Goal: Task Accomplishment & Management: Complete application form

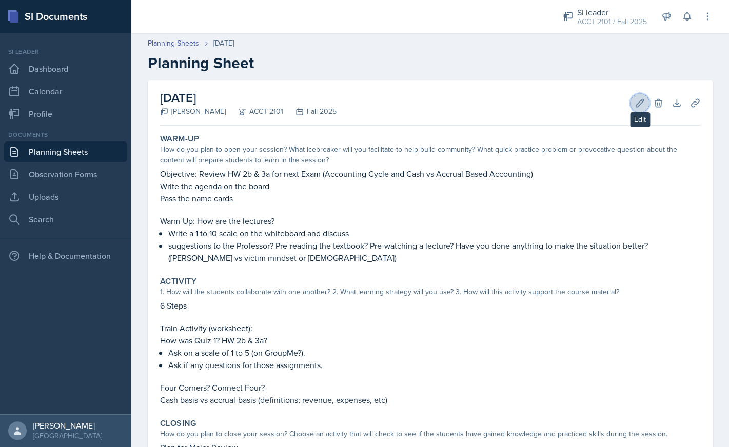
click at [634, 102] on button "Edit" at bounding box center [640, 103] width 18 height 18
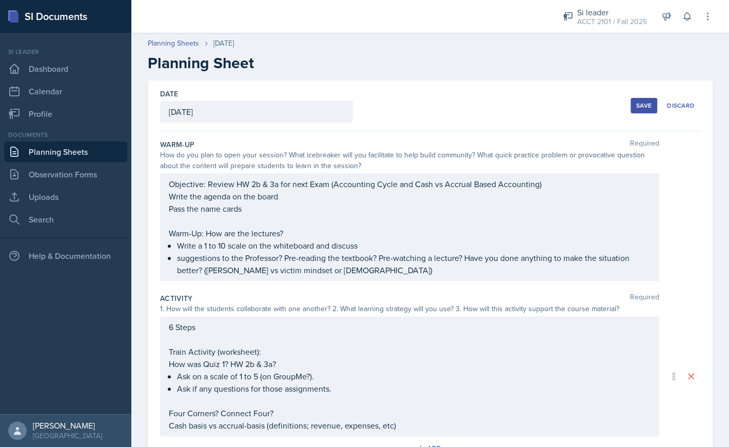
click at [375, 272] on p "suggestions to the Professor? Pre-reading the textbook? Pre-watching a lecture?…" at bounding box center [414, 264] width 474 height 25
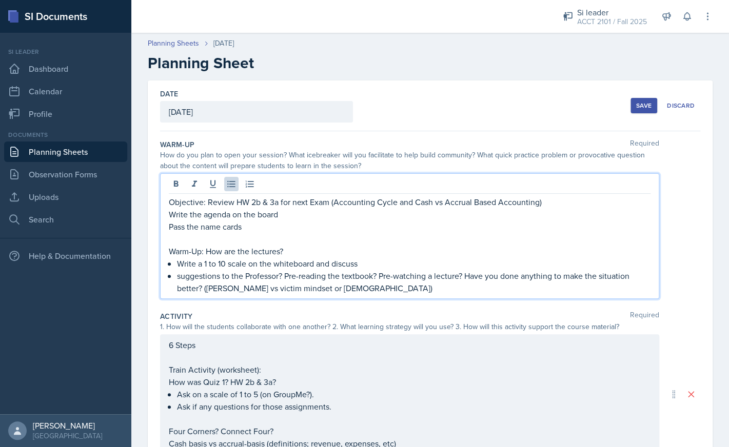
click at [382, 257] on p "Warm-Up: How are the lectures?" at bounding box center [410, 251] width 482 height 12
click at [380, 263] on p "Write a 1 to 10 scale on the whiteboard and discuss" at bounding box center [414, 264] width 474 height 12
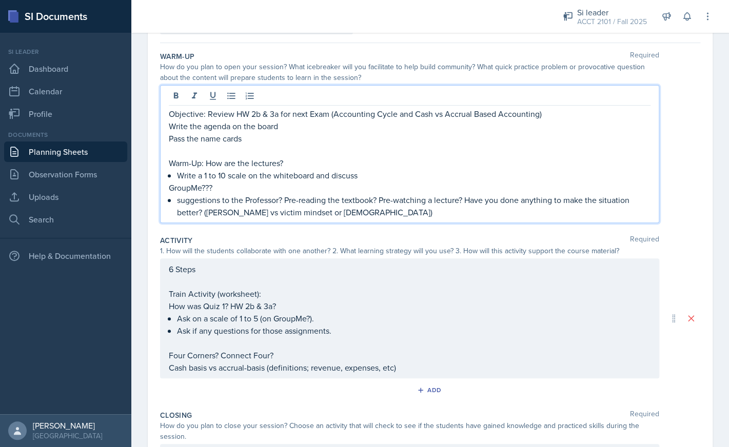
scroll to position [133, 0]
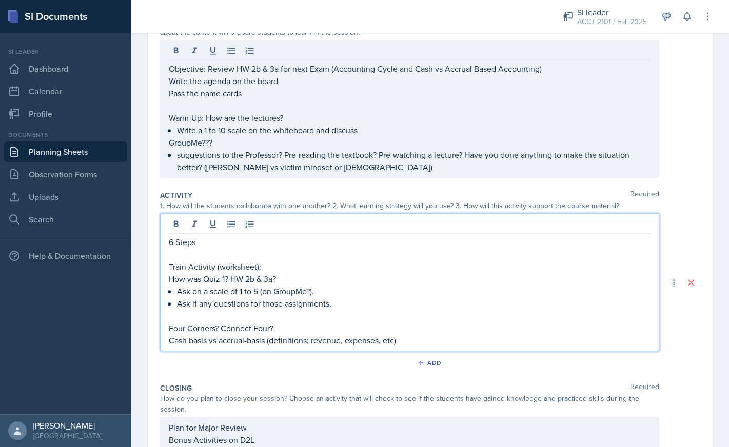
click at [217, 225] on div "6 Steps Train Activity (worksheet): How was Quiz 1? HW 2b & 3a? Ask on a scale …" at bounding box center [409, 282] width 499 height 138
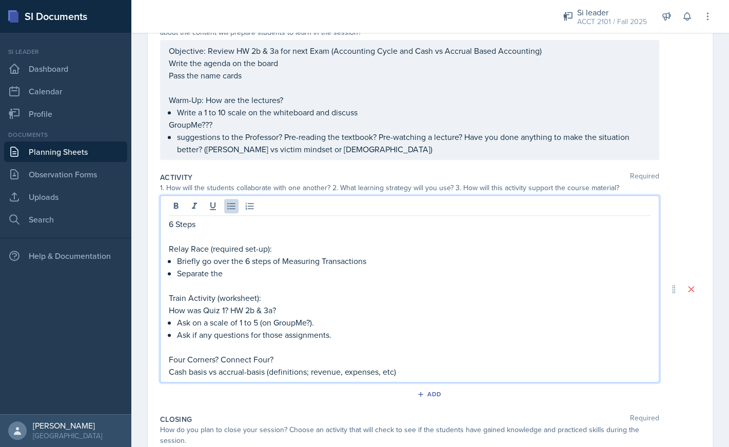
click at [235, 276] on p "Separate the" at bounding box center [414, 273] width 474 height 12
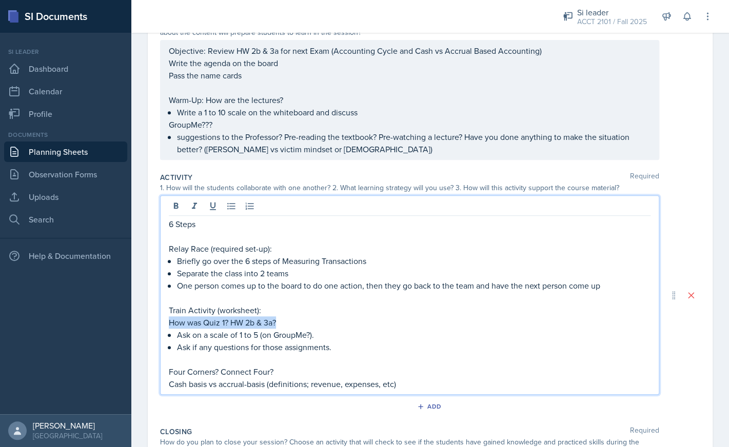
drag, startPoint x: 285, startPoint y: 323, endPoint x: 165, endPoint y: 326, distance: 120.6
click at [165, 326] on div "6 Steps Relay Race (required set-up): Briefly go over the 6 steps of Measuring …" at bounding box center [409, 295] width 499 height 200
click at [284, 249] on p "Relay Race (required set-up):" at bounding box center [410, 249] width 482 height 12
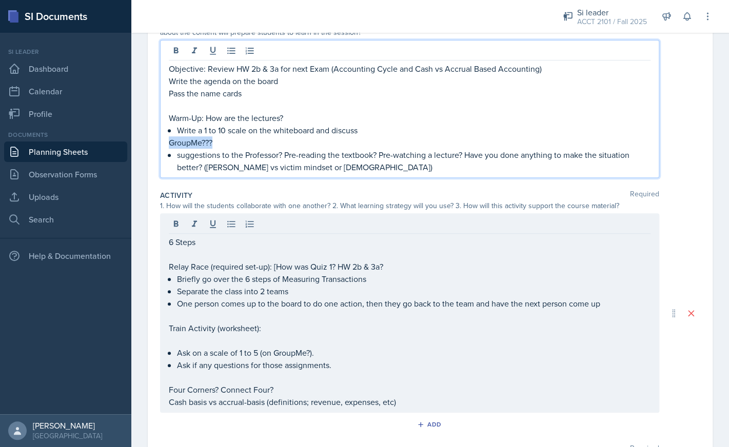
drag, startPoint x: 221, startPoint y: 126, endPoint x: 167, endPoint y: 141, distance: 55.5
click at [167, 141] on div "Objective: Review HW 2b & 3a for next Exam (Accounting Cycle and Cash vs Accrua…" at bounding box center [409, 109] width 499 height 138
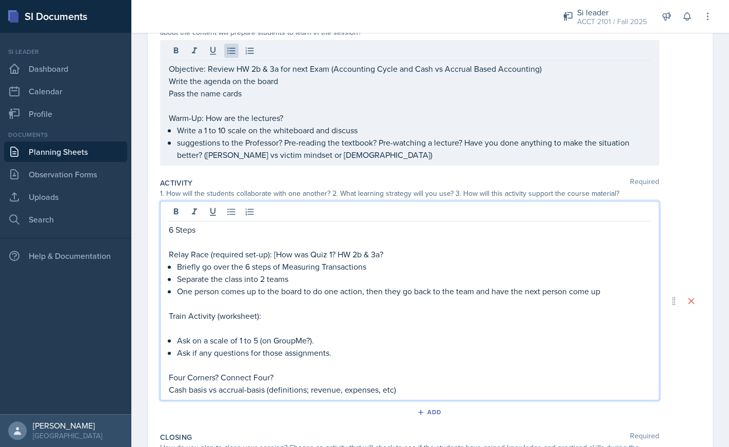
click at [427, 239] on div "6 Steps Relay Race (required set-up): [How was Quiz 1? HW 2b & 3a? Briefly go o…" at bounding box center [410, 310] width 482 height 172
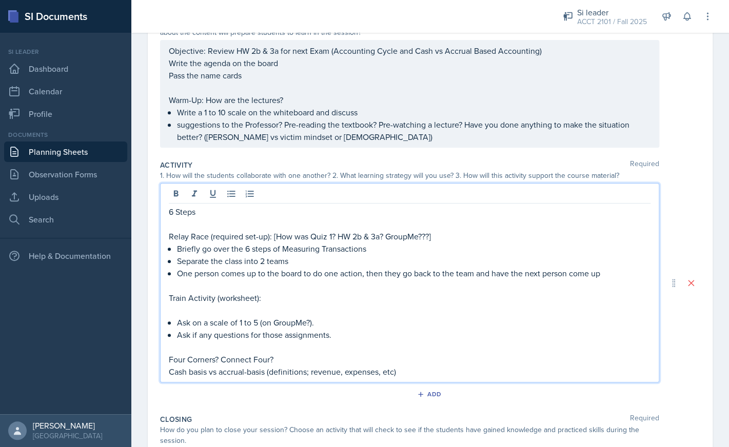
click at [272, 237] on p "Relay Race (required set-up): [How was Quiz 1? HW 2b & 3a? GroupMe???]" at bounding box center [410, 236] width 482 height 12
click at [167, 238] on div "6 Steps Relay Race (required set-up): [How was Quiz 1? HW 2b & 3a? GroupMe???] …" at bounding box center [409, 283] width 499 height 200
click at [171, 238] on p "Relay Race (required set-up): [How was Quiz 1? HW 2b & 3a? GroupMe???]" at bounding box center [410, 236] width 482 height 12
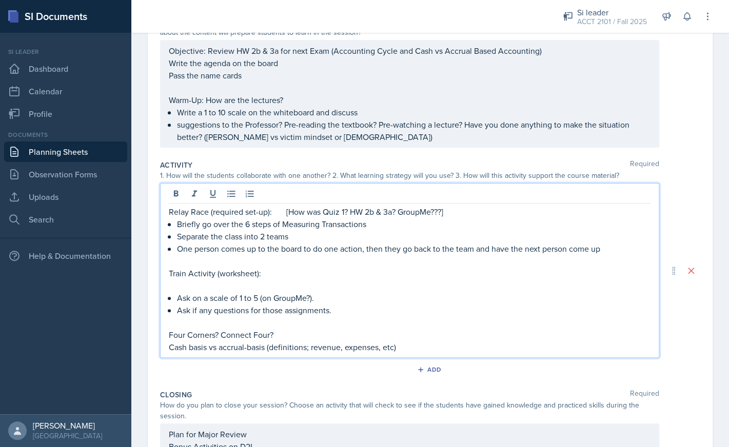
click at [284, 272] on p "Train Activity (worksheet):" at bounding box center [410, 273] width 482 height 12
drag, startPoint x: 261, startPoint y: 273, endPoint x: 174, endPoint y: 280, distance: 87.5
click at [174, 280] on div "Relay Race (required set-up): [How was Quiz 1? HW 2b & 3a? GroupMe???] Briefly …" at bounding box center [410, 280] width 482 height 148
drag, startPoint x: 169, startPoint y: 273, endPoint x: 277, endPoint y: 275, distance: 107.8
click at [277, 275] on p "Train Activity (worksheet):" at bounding box center [410, 273] width 482 height 12
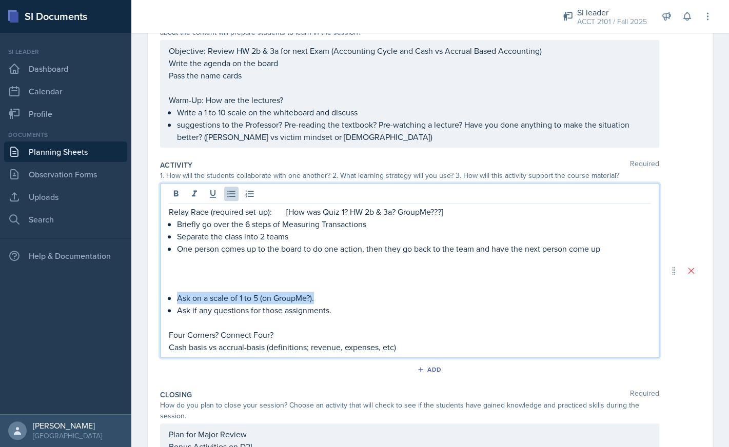
drag, startPoint x: 343, startPoint y: 300, endPoint x: 172, endPoint y: 297, distance: 170.9
click at [177, 297] on li "Ask on a scale of 1 to 5 (on GroupMe?)." at bounding box center [414, 298] width 474 height 12
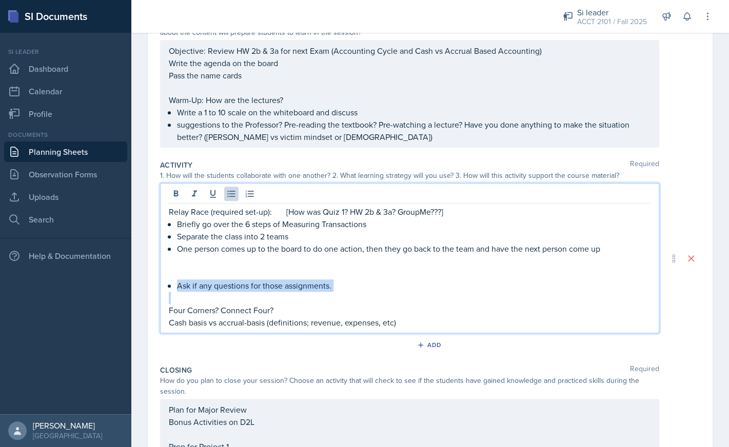
drag, startPoint x: 179, startPoint y: 288, endPoint x: 327, endPoint y: 295, distance: 147.9
click at [327, 295] on div "Relay Race (required set-up): [How was Quiz 1? HW 2b & 3a? GroupMe???] Briefly …" at bounding box center [410, 267] width 482 height 123
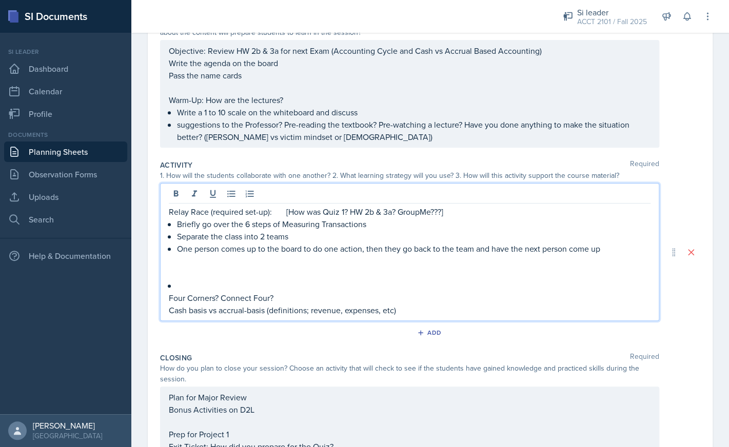
click at [445, 216] on p "Relay Race (required set-up): [How was Quiz 1? HW 2b & 3a? GroupMe???]" at bounding box center [410, 212] width 482 height 12
click at [233, 286] on p at bounding box center [414, 286] width 474 height 12
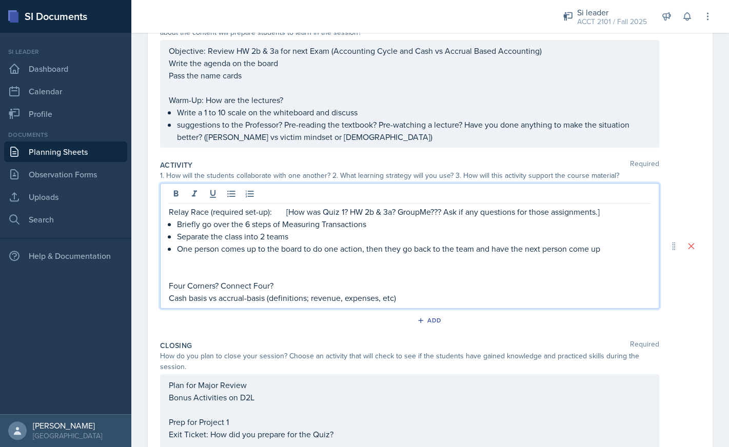
click at [272, 266] on p at bounding box center [410, 261] width 482 height 12
drag, startPoint x: 292, startPoint y: 285, endPoint x: 147, endPoint y: 290, distance: 145.8
click at [160, 290] on div "Relay Race (required set-up): [How was Quiz 1? HW 2b & 3a? GroupMe??? Ask if an…" at bounding box center [409, 246] width 499 height 126
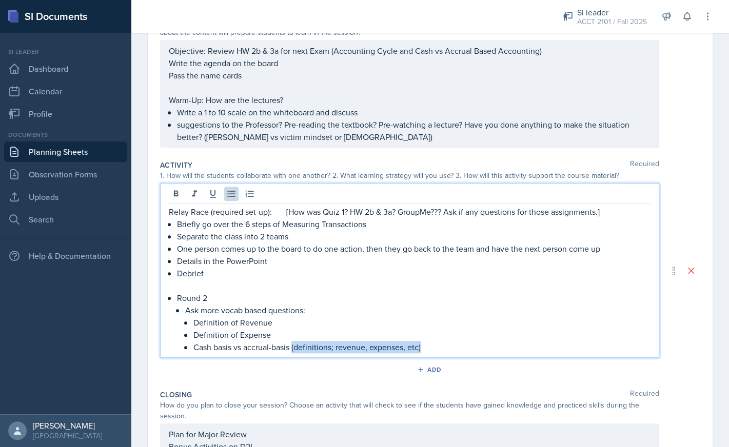
drag, startPoint x: 439, startPoint y: 347, endPoint x: 294, endPoint y: 349, distance: 145.2
click at [294, 349] on p "Cash basis vs accrual-basis (definitions; revenue, expenses, etc)" at bounding box center [421, 347] width 457 height 12
click at [194, 350] on p "Cash basis vs accrual-basis" at bounding box center [421, 347] width 457 height 12
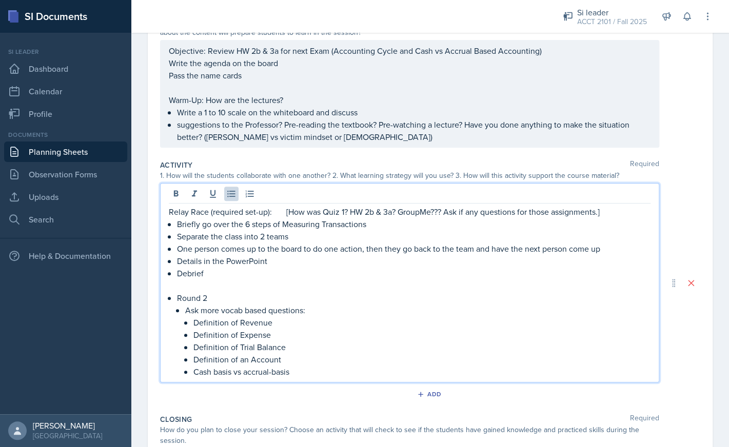
click at [301, 375] on p "Cash basis vs accrual-basis" at bounding box center [421, 372] width 457 height 12
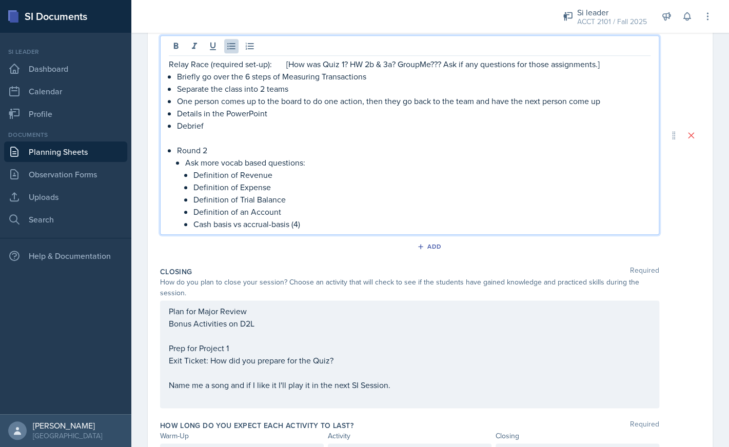
scroll to position [281, 0]
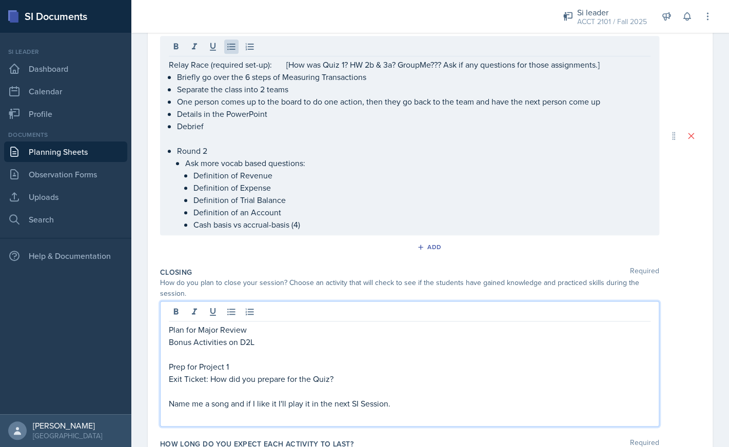
click at [260, 315] on div "Plan for Major Review Bonus Activities on D2L Prep for Project 1 Exit Ticket: H…" at bounding box center [409, 364] width 499 height 126
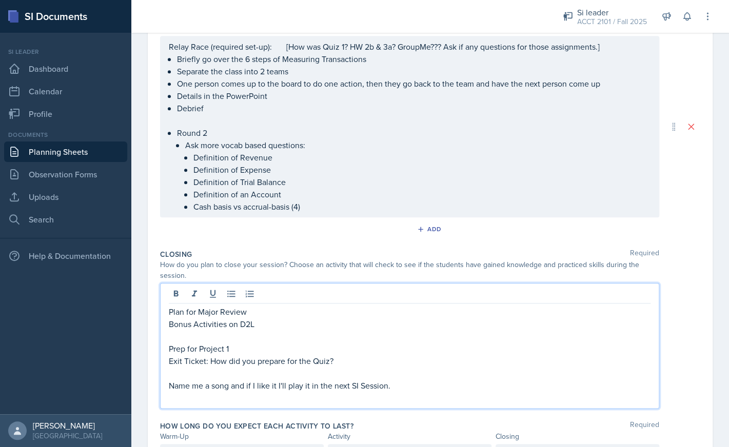
click at [199, 314] on p "Plan for Major Review" at bounding box center [410, 312] width 482 height 12
drag, startPoint x: 266, startPoint y: 325, endPoint x: 154, endPoint y: 311, distance: 112.1
click at [160, 311] on div "Plan for Major Review Bonus Activities on D2L Prep for Project 1 Exit Ticket: H…" at bounding box center [409, 346] width 499 height 126
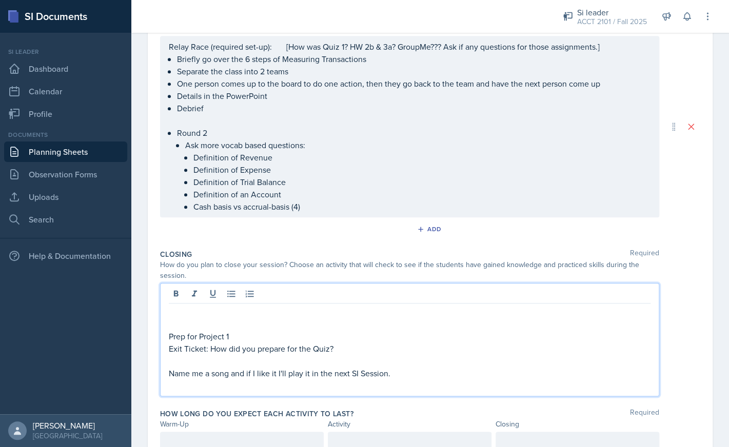
click at [243, 334] on p "Prep for Project 1" at bounding box center [410, 336] width 482 height 12
click at [244, 334] on p "Prep for Project 1" at bounding box center [410, 336] width 482 height 12
click at [432, 388] on p at bounding box center [410, 386] width 482 height 12
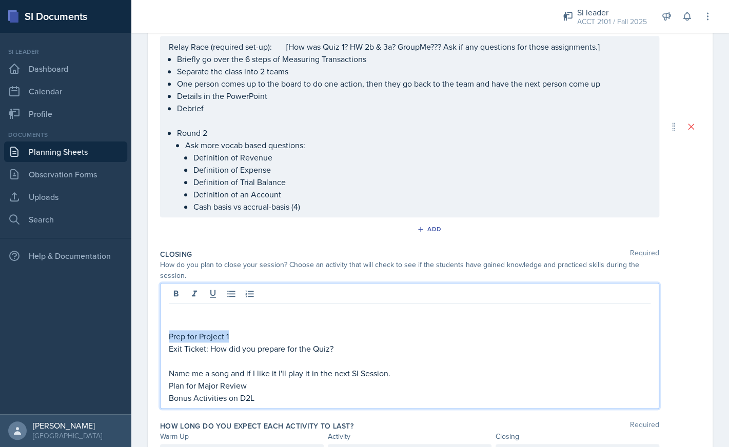
drag, startPoint x: 239, startPoint y: 334, endPoint x: 167, endPoint y: 334, distance: 71.3
click at [167, 334] on div "Prep for Project 1 Exit Ticket: How did you prepare for the Quiz? Name me a son…" at bounding box center [409, 346] width 499 height 126
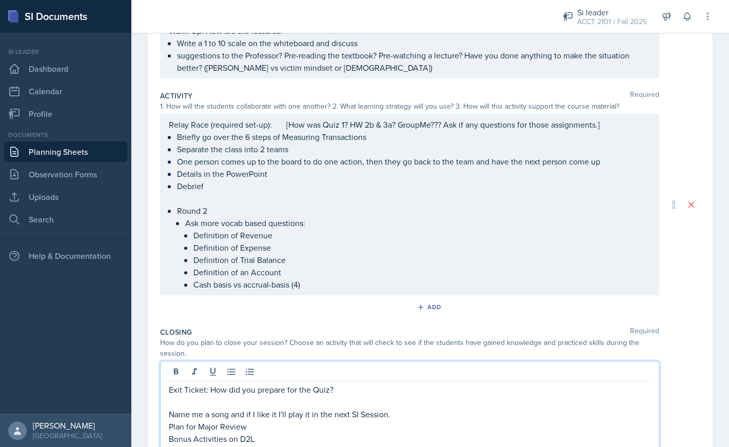
scroll to position [181, 0]
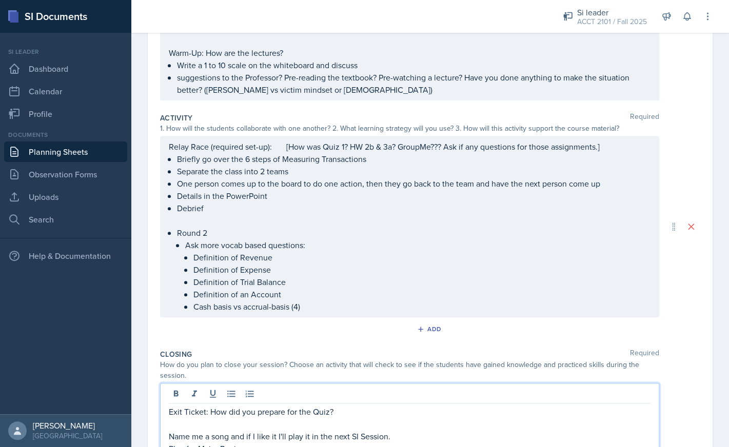
click at [281, 223] on div "Relay Race (required set-up): [How was Quiz 1? HW 2b & 3a? GroupMe??? Ask if an…" at bounding box center [410, 227] width 482 height 172
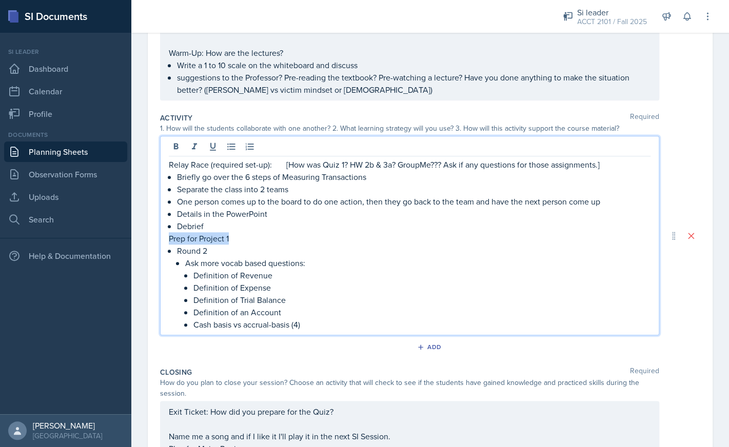
drag, startPoint x: 240, startPoint y: 239, endPoint x: 158, endPoint y: 237, distance: 82.1
click at [160, 237] on div "Relay Race (required set-up): [How was Quiz 1? HW 2b & 3a? GroupMe??? Ask if an…" at bounding box center [409, 236] width 499 height 200
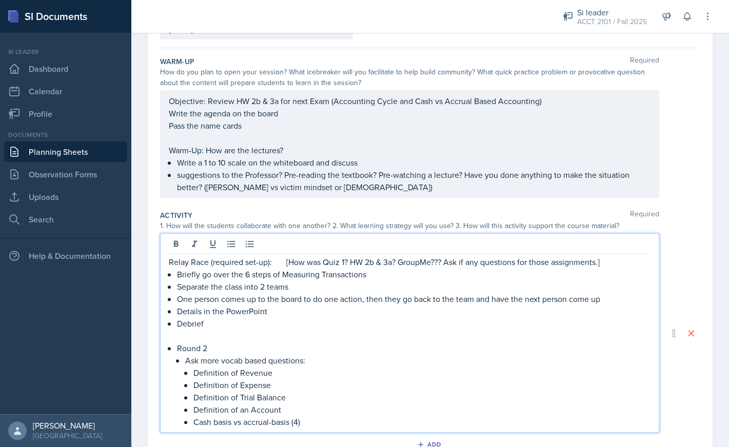
scroll to position [10, 0]
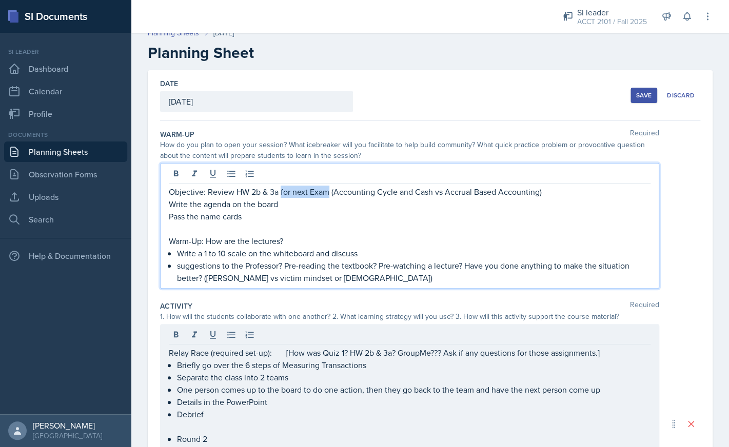
drag, startPoint x: 281, startPoint y: 177, endPoint x: 329, endPoint y: 196, distance: 52.5
click at [329, 196] on p "Objective: Review HW 2b & 3a for next Exam (Accounting Cycle and Cash vs Accrua…" at bounding box center [410, 192] width 482 height 12
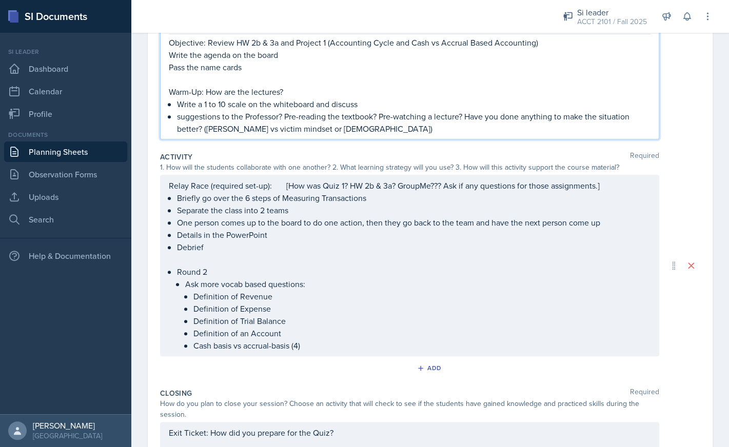
scroll to position [152, 0]
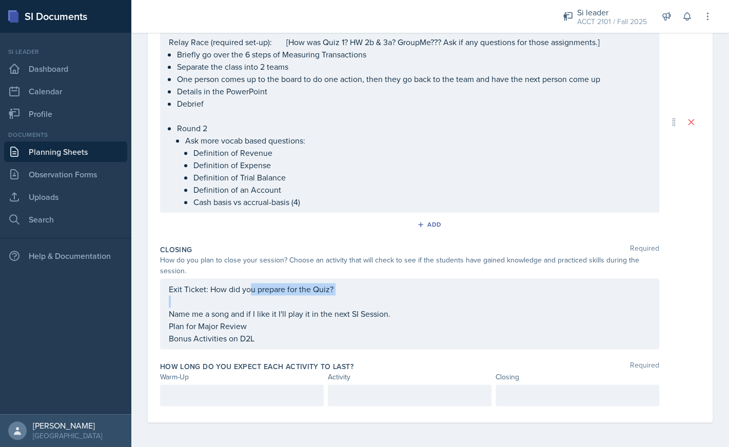
click at [250, 302] on div "Exit Ticket: How did you prepare for the Quiz? Name me a song and if I like it …" at bounding box center [410, 314] width 482 height 62
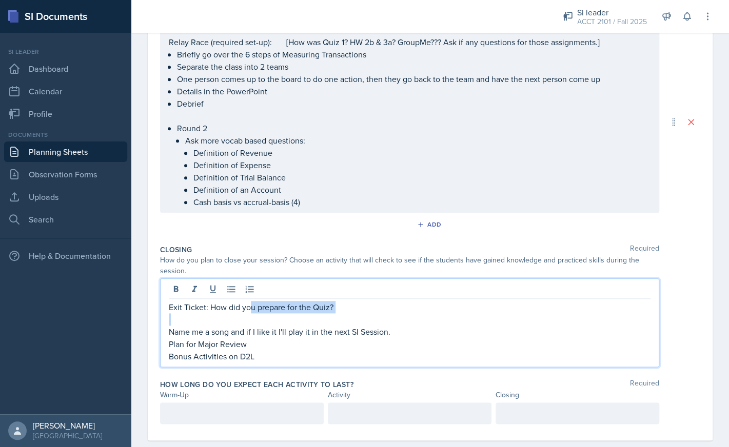
click at [347, 306] on p "Exit Ticket: How did you prepare for the Quiz?" at bounding box center [410, 307] width 482 height 12
click at [294, 323] on p at bounding box center [410, 320] width 482 height 12
click at [264, 344] on p "Plan for Major Review" at bounding box center [410, 344] width 482 height 12
drag, startPoint x: 264, startPoint y: 344, endPoint x: 161, endPoint y: 346, distance: 102.6
click at [161, 346] on div "Exit Ticket: How did you prepare for the Quiz? Name me a song and if I like it …" at bounding box center [409, 323] width 499 height 89
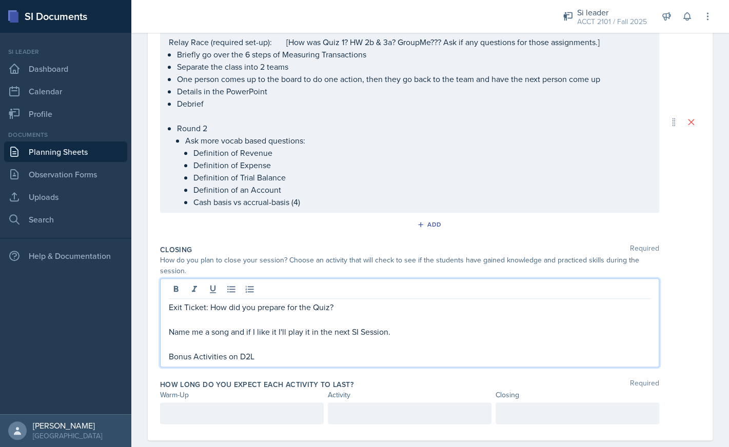
click at [169, 308] on p "Exit Ticket: How did you prepare for the Quiz?" at bounding box center [410, 307] width 482 height 12
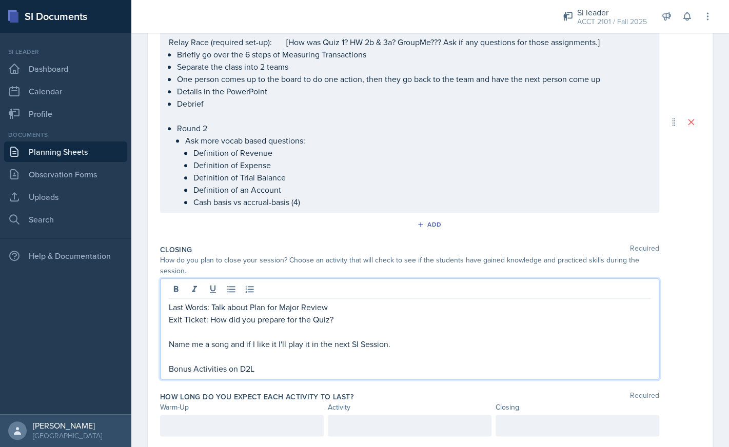
click at [279, 311] on p "Last Words: Talk about Plan for Major Review" at bounding box center [410, 307] width 482 height 12
click at [256, 364] on p "Bonus Activities on D2L" at bounding box center [410, 369] width 482 height 12
drag, startPoint x: 268, startPoint y: 369, endPoint x: 160, endPoint y: 370, distance: 108.3
click at [160, 370] on div "Last Words: Talk about the Major Review Exit Ticket: How did you prepare for th…" at bounding box center [409, 329] width 499 height 101
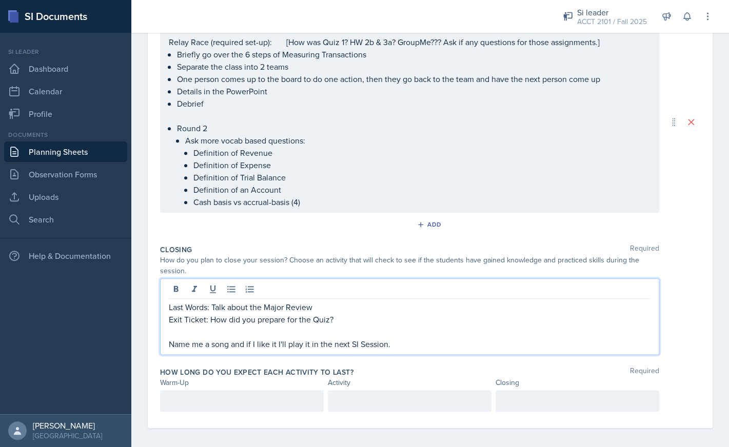
click at [331, 306] on p "Last Words: Talk about the Major Review" at bounding box center [410, 307] width 482 height 12
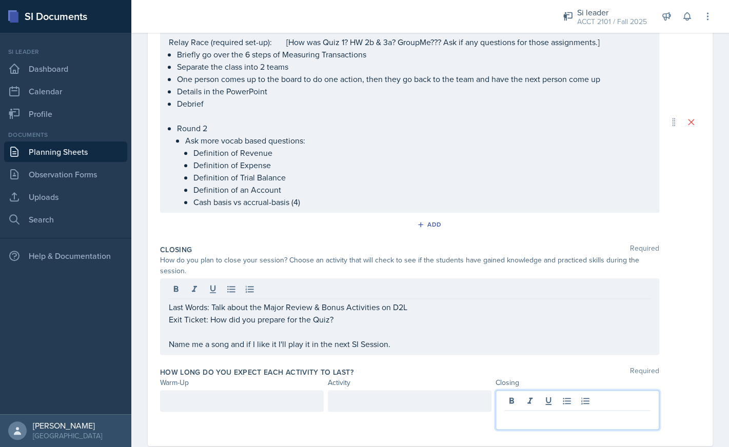
click at [518, 402] on div at bounding box center [578, 410] width 164 height 40
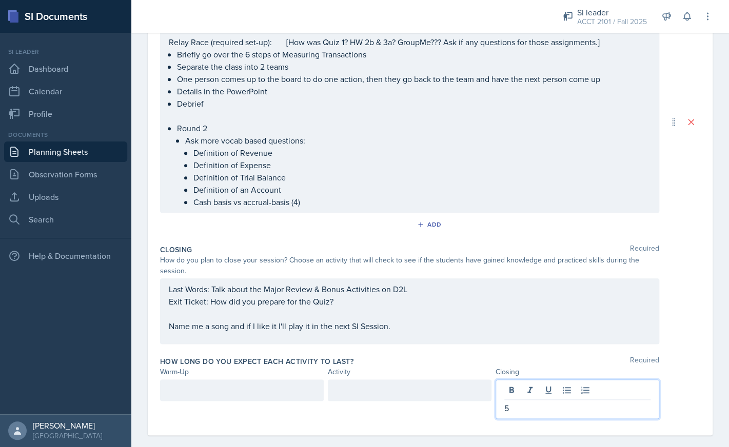
click at [397, 394] on div at bounding box center [410, 391] width 164 height 22
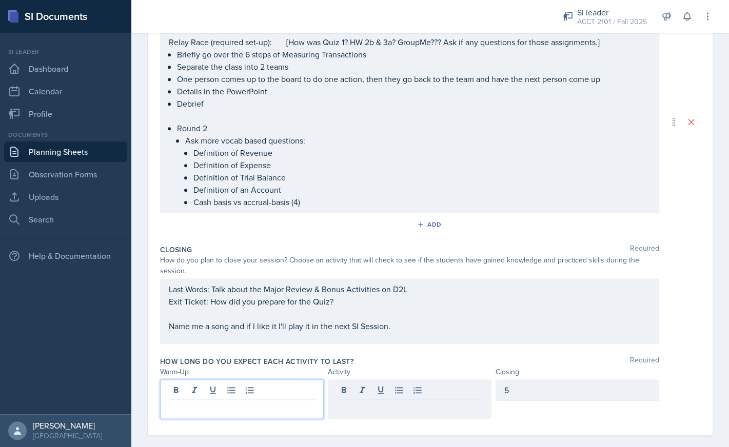
click at [293, 394] on div at bounding box center [242, 400] width 164 height 40
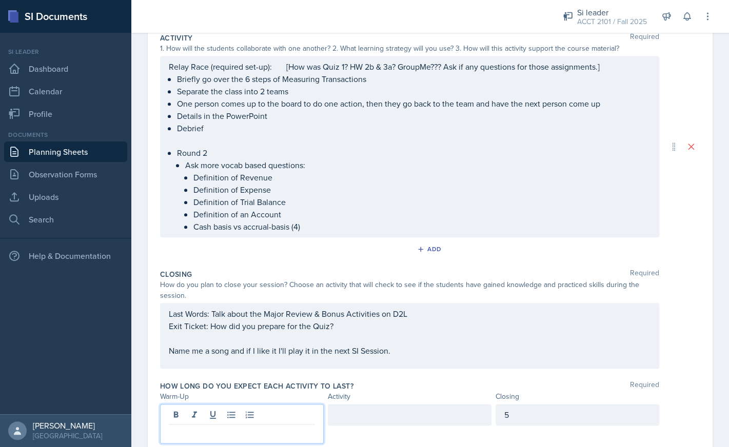
scroll to position [298, 0]
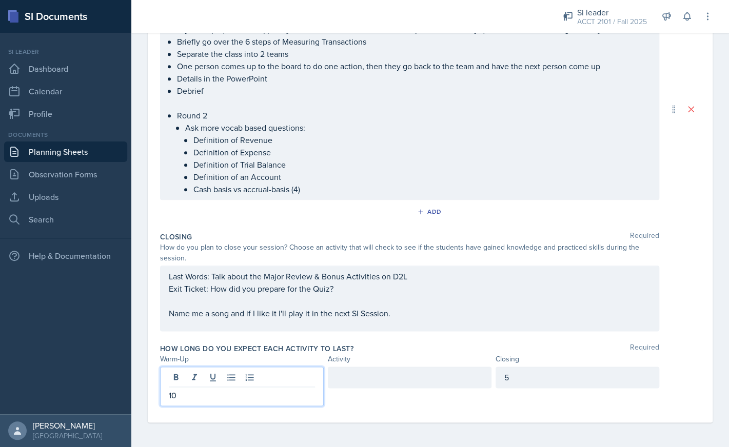
click at [385, 381] on div at bounding box center [410, 378] width 164 height 22
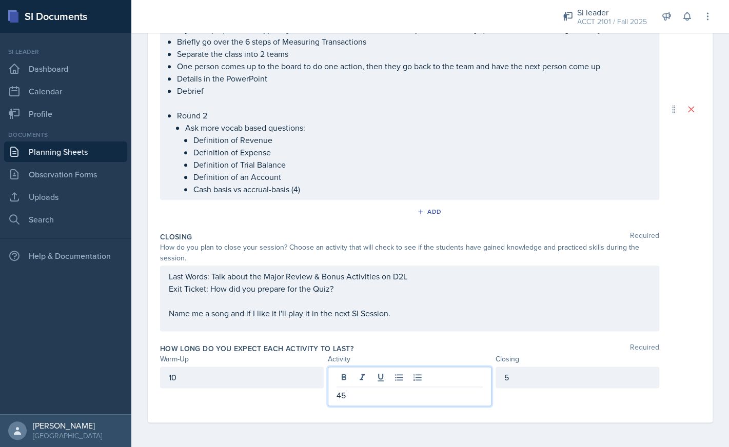
click at [446, 345] on div "How long do you expect each activity to last? Required" at bounding box center [430, 349] width 540 height 10
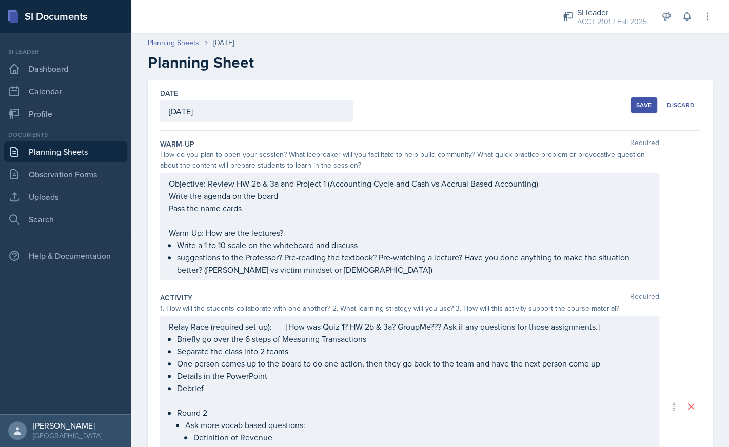
scroll to position [0, 0]
click at [642, 114] on div "Save Discard" at bounding box center [666, 106] width 70 height 24
click at [642, 107] on div "Save" at bounding box center [643, 106] width 15 height 8
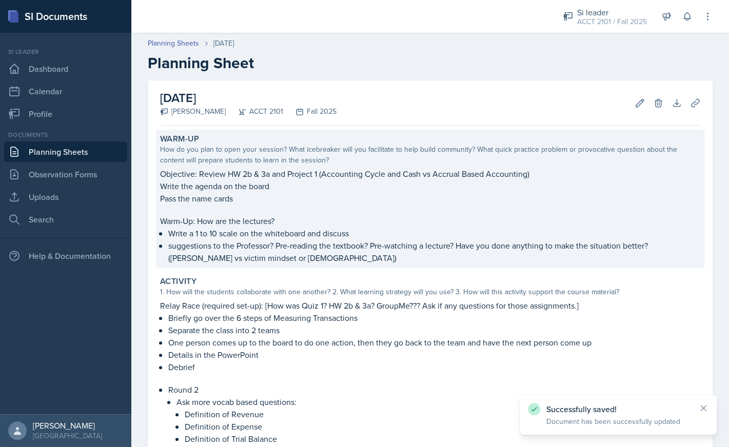
scroll to position [224, 0]
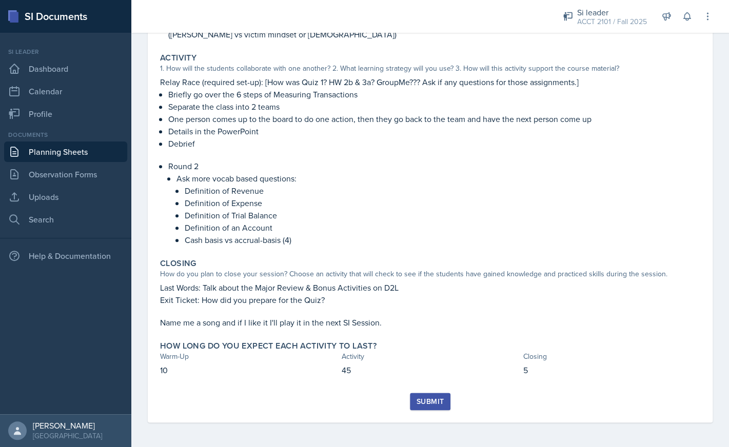
click at [440, 398] on div "Submit" at bounding box center [430, 402] width 27 height 8
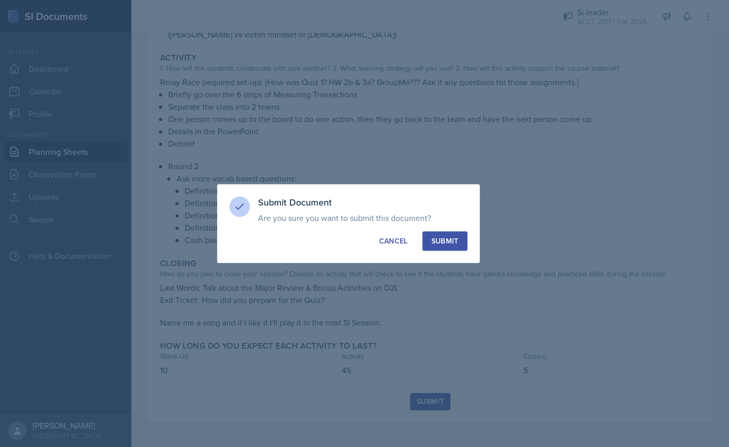
click at [442, 242] on div "Submit" at bounding box center [444, 241] width 27 height 10
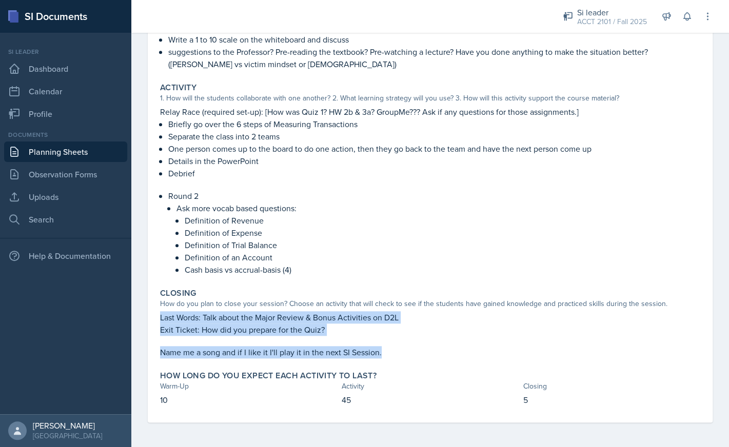
drag, startPoint x: 387, startPoint y: 354, endPoint x: 160, endPoint y: 318, distance: 230.1
click at [160, 318] on div "Closing How do you plan to close your session? Choose an activity that will che…" at bounding box center [430, 323] width 549 height 79
copy div "Last Words: Talk about the Major Review & Bonus Activities on D2L Exit Ticket: …"
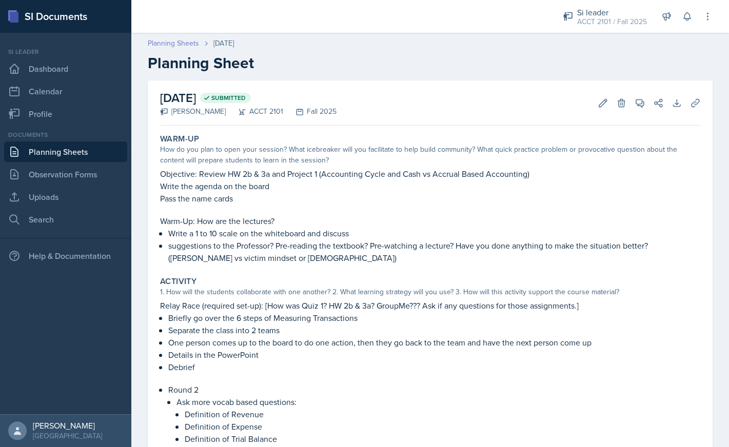
click at [190, 45] on link "Planning Sheets" at bounding box center [173, 43] width 51 height 11
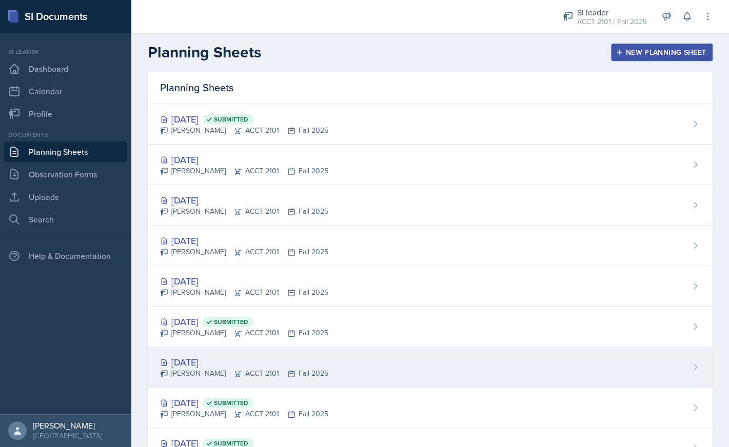
click at [213, 360] on div "[DATE]" at bounding box center [244, 363] width 168 height 14
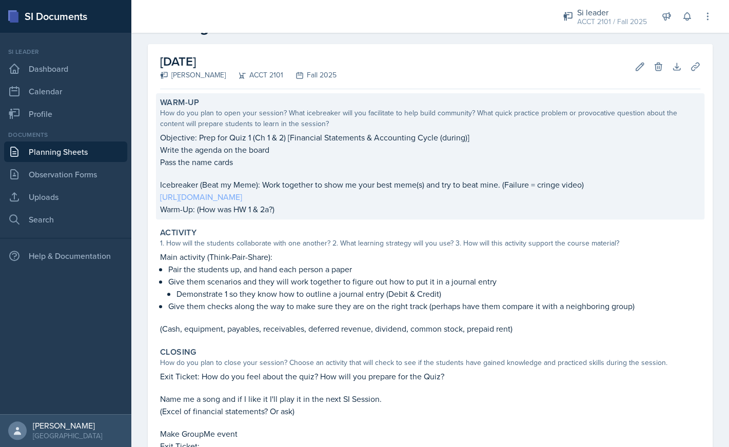
scroll to position [30, 0]
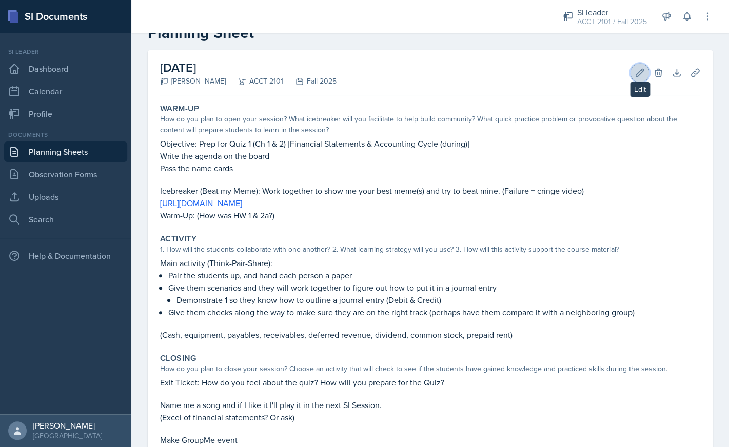
click at [641, 75] on icon at bounding box center [640, 73] width 10 height 10
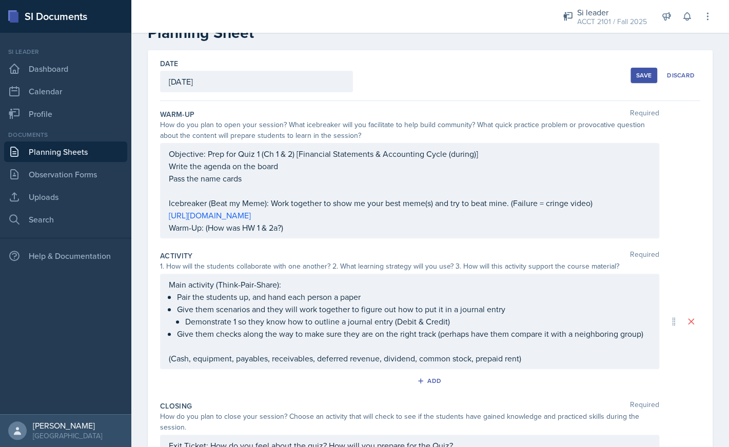
scroll to position [236, 0]
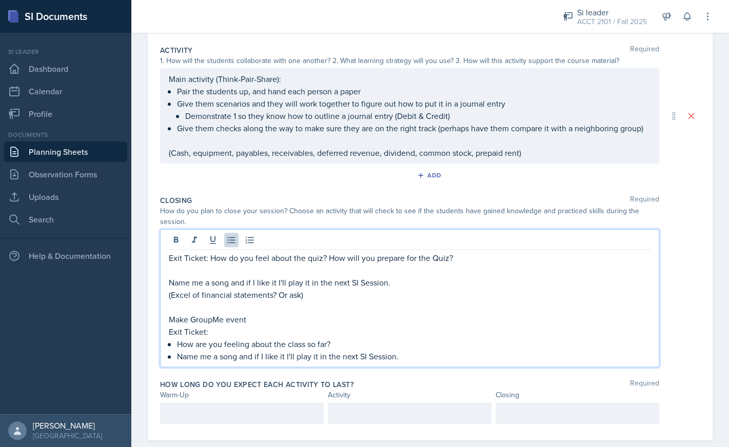
click at [454, 338] on ul "How are you feeling about the class so far? Name me a song and if I like it I'l…" at bounding box center [414, 350] width 474 height 25
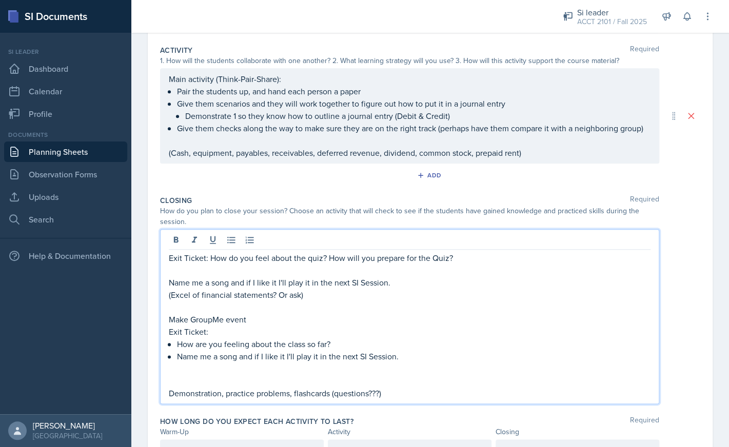
scroll to position [0, 0]
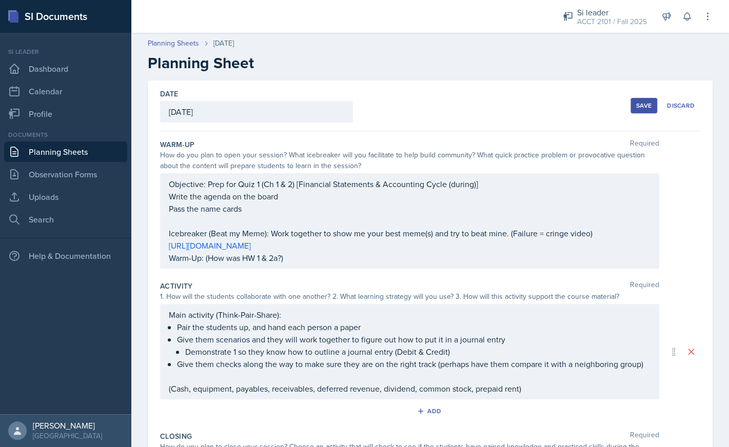
click at [640, 109] on div "Save" at bounding box center [643, 106] width 15 height 8
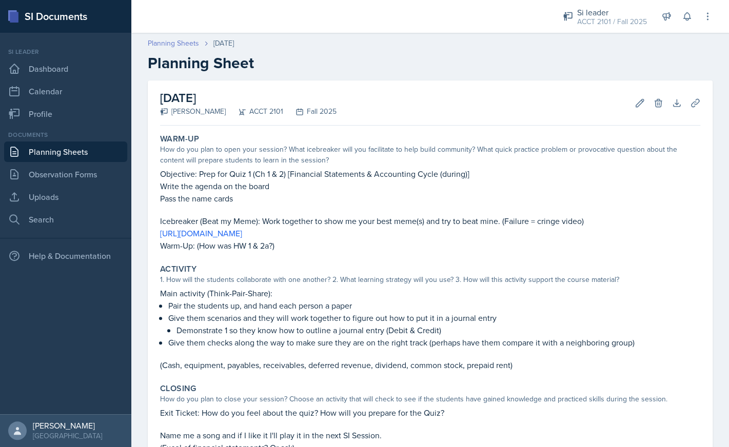
click at [186, 40] on link "Planning Sheets" at bounding box center [173, 43] width 51 height 11
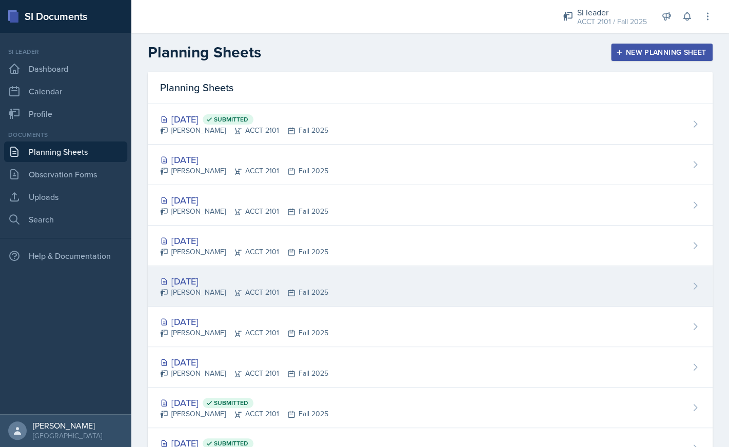
click at [211, 279] on div "[DATE]" at bounding box center [244, 282] width 168 height 14
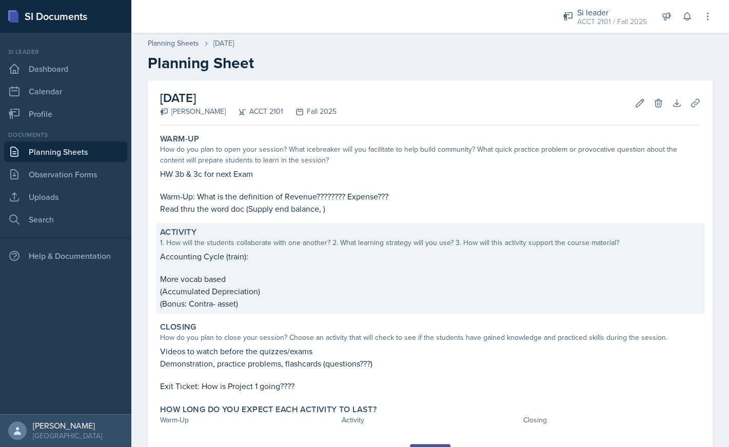
click at [260, 258] on p "Accounting Cycle (train):" at bounding box center [430, 256] width 540 height 12
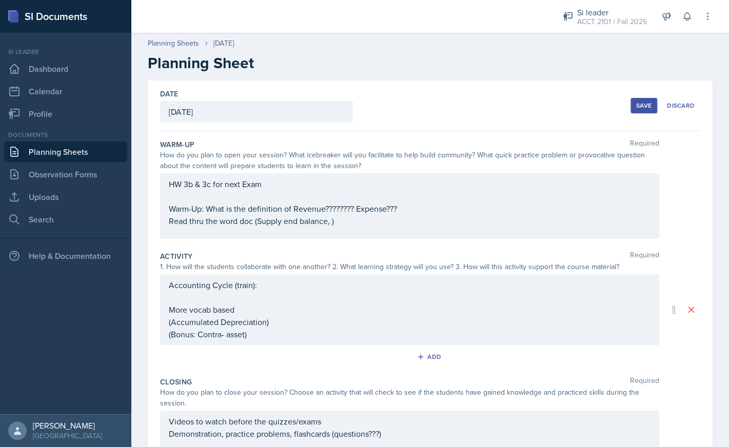
click at [275, 288] on div "Accounting Cycle (train): More vocab based (Accumulated Depreciation) (Bonus: C…" at bounding box center [409, 310] width 499 height 71
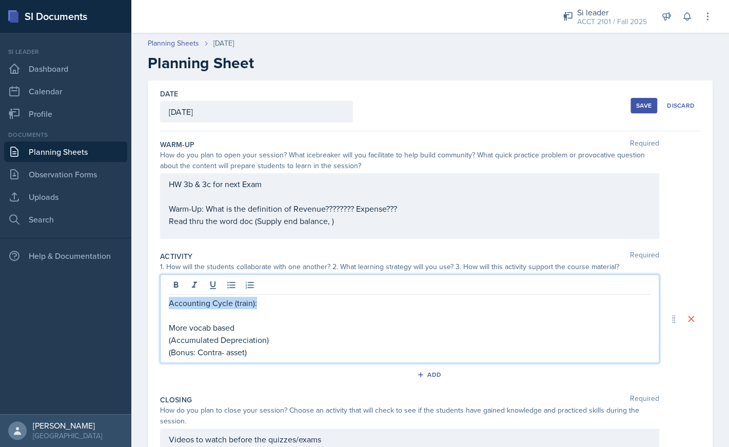
drag, startPoint x: 270, startPoint y: 301, endPoint x: 167, endPoint y: 300, distance: 103.1
click at [167, 300] on div "Accounting Cycle (train): More vocab based (Accumulated Depreciation) (Bonus: C…" at bounding box center [409, 319] width 499 height 89
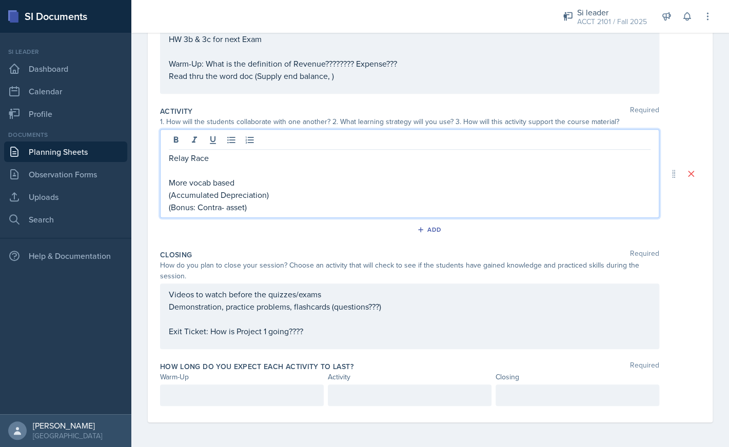
click at [342, 343] on div "Videos to watch before the quizzes/exams Demonstration, practice problems, flas…" at bounding box center [409, 317] width 499 height 66
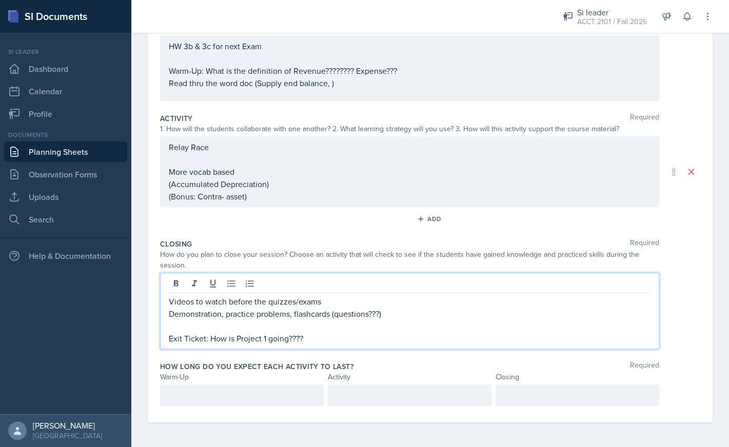
scroll to position [127, 0]
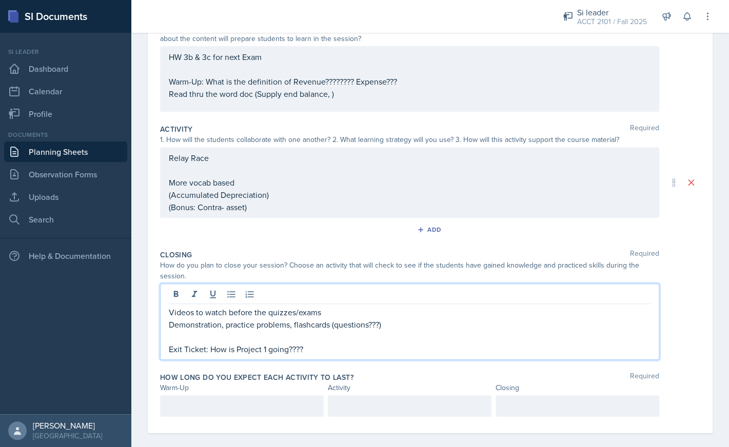
click at [317, 349] on p "Exit Ticket: How is Project 1 going????" at bounding box center [410, 349] width 482 height 12
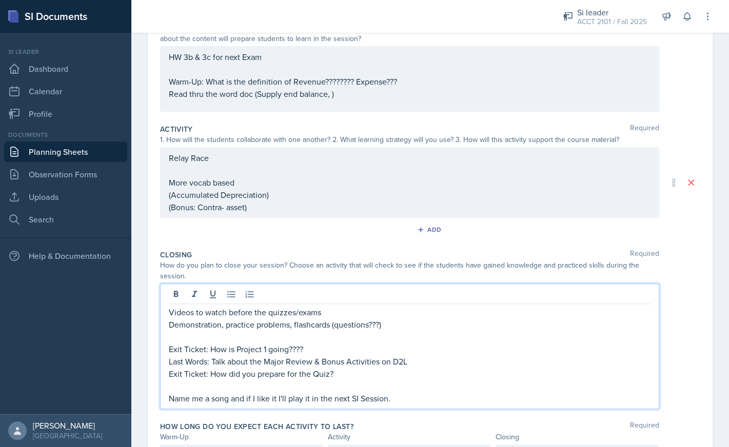
click at [310, 348] on p "Exit Ticket: How is Project 1 going????" at bounding box center [410, 349] width 482 height 12
drag, startPoint x: 300, startPoint y: 349, endPoint x: 212, endPoint y: 348, distance: 87.7
click at [212, 348] on p "Exit Ticket: How is Project 1 going?" at bounding box center [410, 349] width 482 height 12
drag, startPoint x: 341, startPoint y: 374, endPoint x: 210, endPoint y: 375, distance: 130.3
click at [210, 375] on p "Exit Ticket: How did you prepare for the Quiz?" at bounding box center [410, 374] width 482 height 12
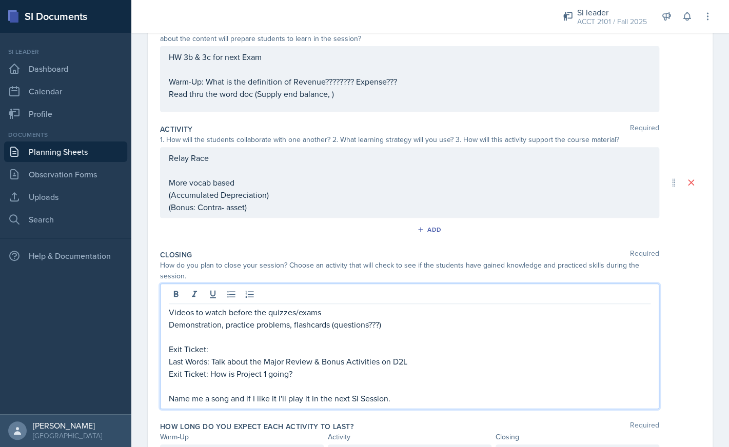
drag, startPoint x: 231, startPoint y: 350, endPoint x: 159, endPoint y: 347, distance: 72.4
click at [160, 347] on div "Videos to watch before the quizzes/exams Demonstration, practice problems, flas…" at bounding box center [409, 347] width 499 height 126
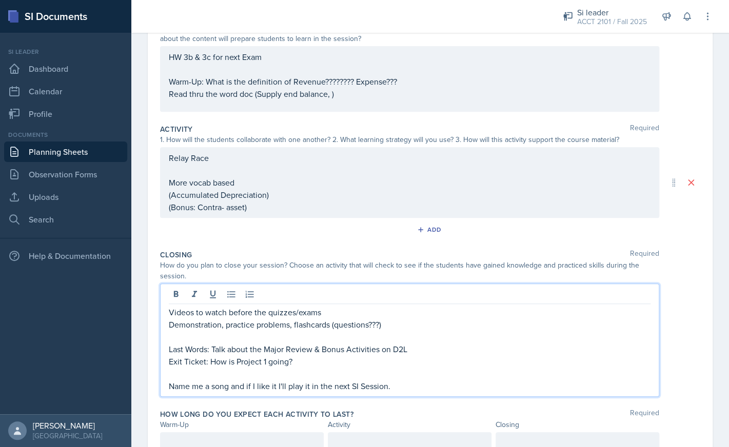
click at [398, 326] on p "Demonstration, practice problems, flashcards (questions???)" at bounding box center [410, 325] width 482 height 12
click at [312, 364] on p "Exit Ticket: How is Project 1 going?" at bounding box center [410, 362] width 482 height 12
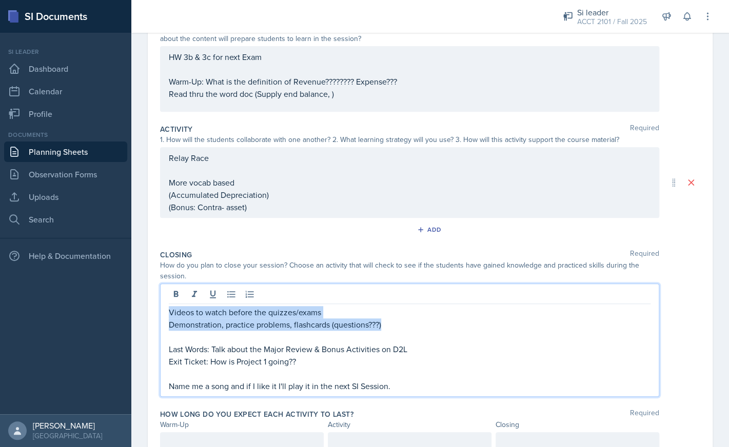
drag, startPoint x: 397, startPoint y: 325, endPoint x: 122, endPoint y: 315, distance: 275.2
click at [160, 315] on div "Videos to watch before the quizzes/exams Demonstration, practice problems, flas…" at bounding box center [409, 340] width 499 height 113
click at [174, 316] on p "Videos to watch before the quizzes/exams" at bounding box center [410, 312] width 482 height 12
drag, startPoint x: 171, startPoint y: 313, endPoint x: 345, endPoint y: 312, distance: 173.9
click at [345, 312] on p "Videos to watch before the quizzes/exams" at bounding box center [410, 312] width 482 height 12
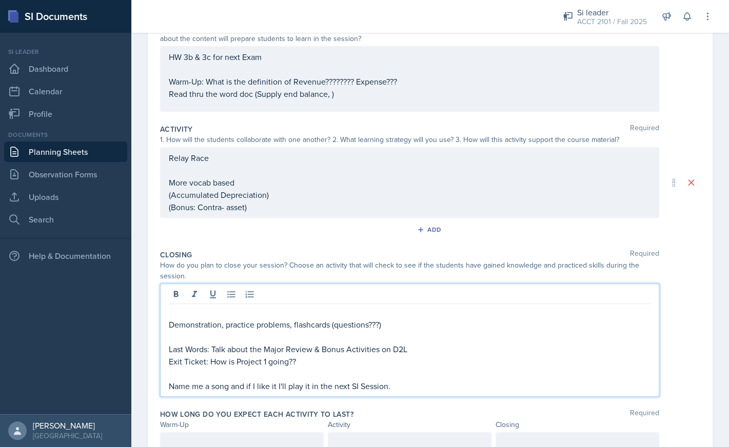
click at [425, 348] on p "Last Words: Talk about the Major Review & Bonus Activities on D2L" at bounding box center [410, 349] width 482 height 12
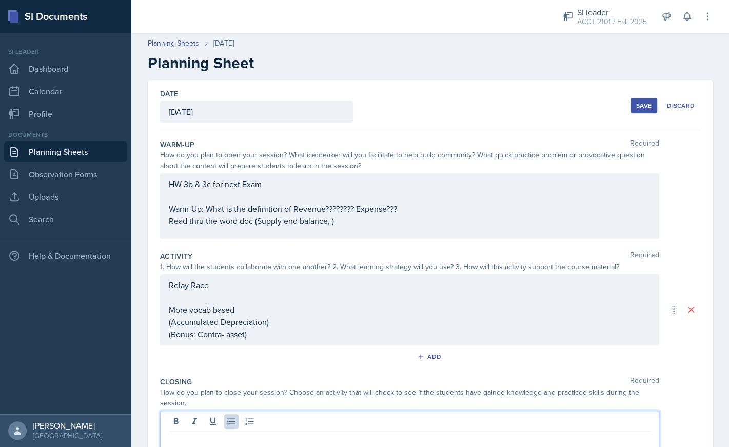
scroll to position [187, 0]
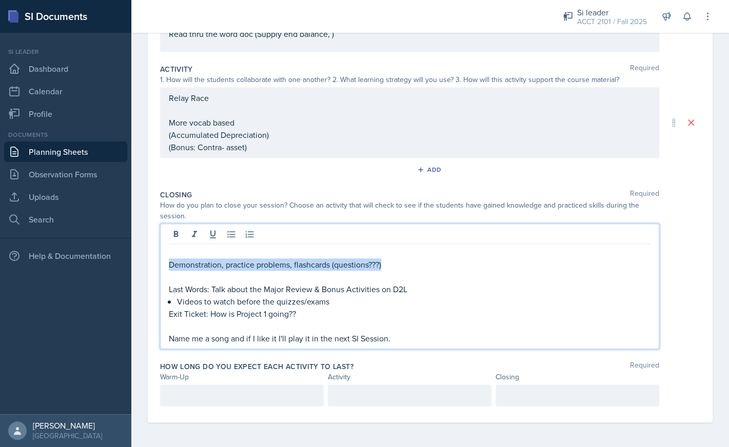
drag, startPoint x: 391, startPoint y: 265, endPoint x: 167, endPoint y: 265, distance: 224.2
click at [167, 265] on div "Demonstration, practice problems, flashcards (questions???) Last Words: Talk ab…" at bounding box center [409, 287] width 499 height 126
copy p "Demonstration, practice problems, flashcards (questions???)"
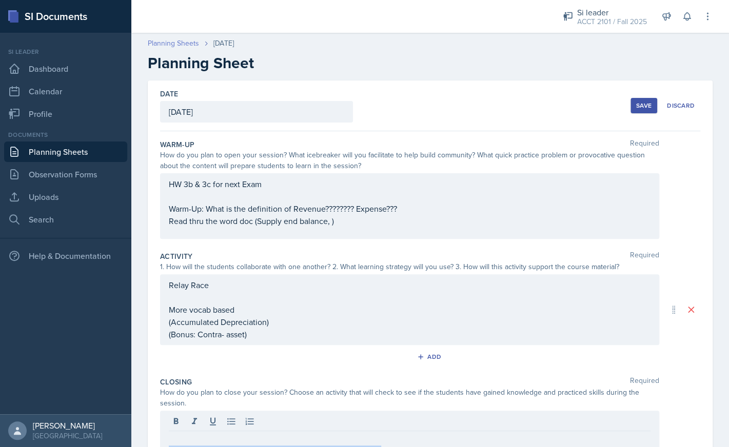
click at [186, 46] on link "Planning Sheets" at bounding box center [173, 43] width 51 height 11
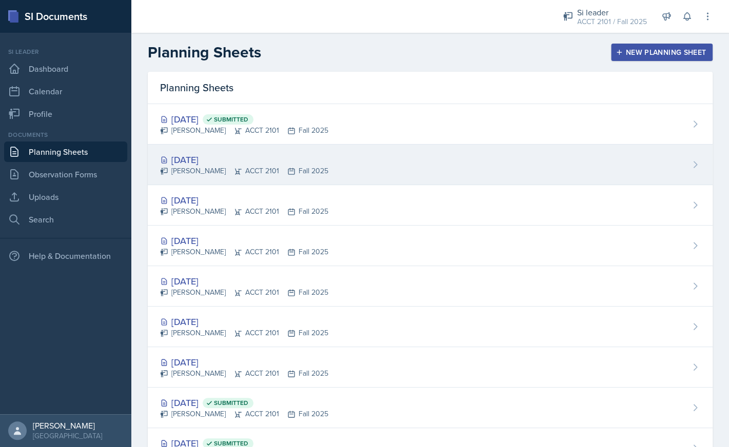
click at [225, 163] on div "[DATE]" at bounding box center [244, 160] width 168 height 14
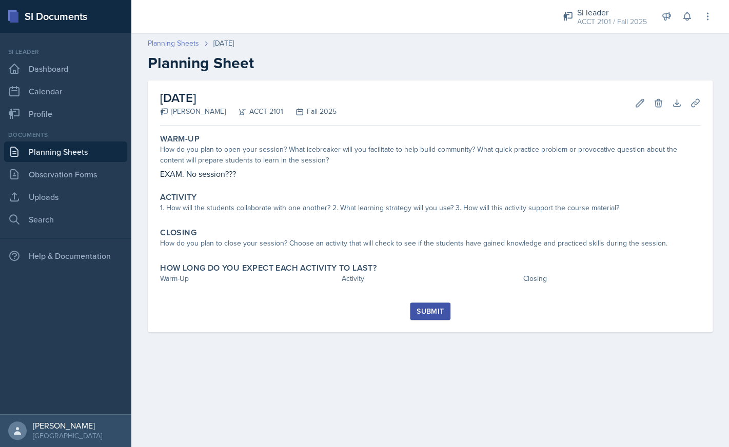
click at [188, 43] on link "Planning Sheets" at bounding box center [173, 43] width 51 height 11
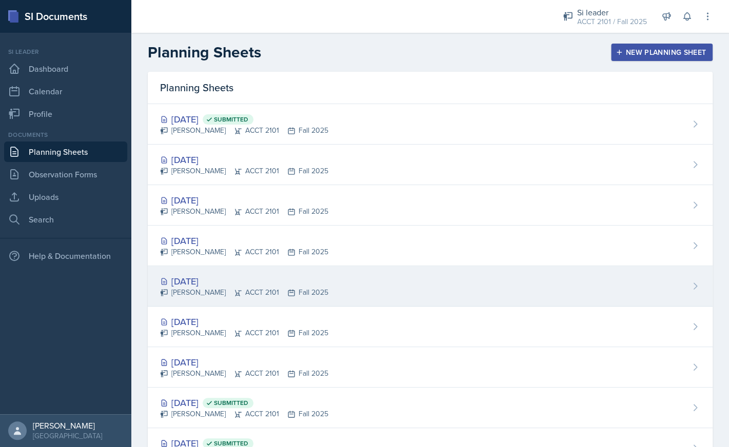
click at [221, 285] on div "[DATE]" at bounding box center [244, 282] width 168 height 14
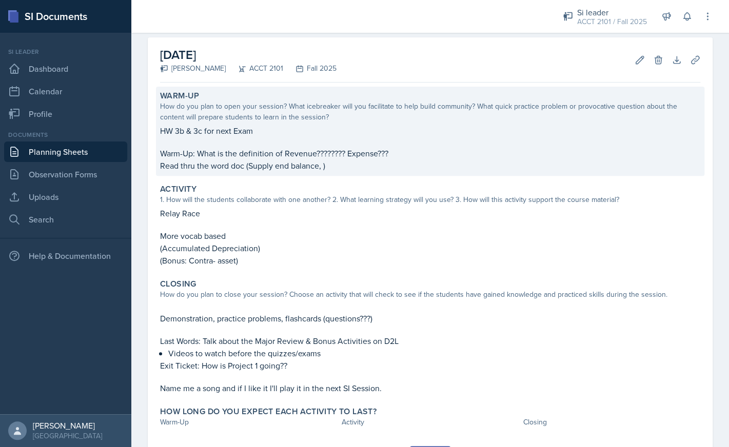
scroll to position [96, 0]
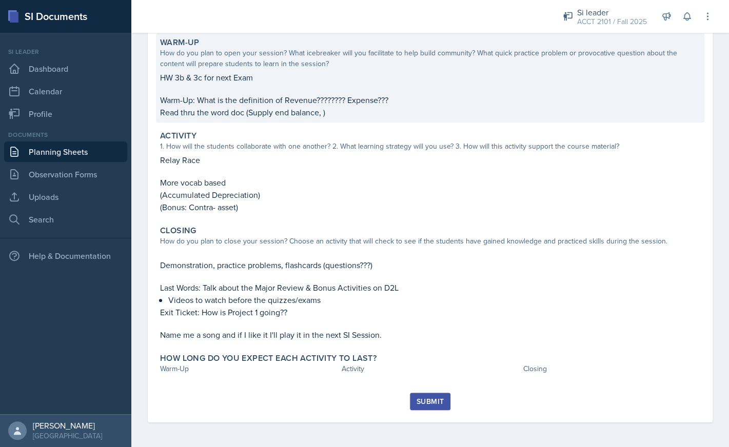
click at [328, 93] on p at bounding box center [430, 89] width 540 height 10
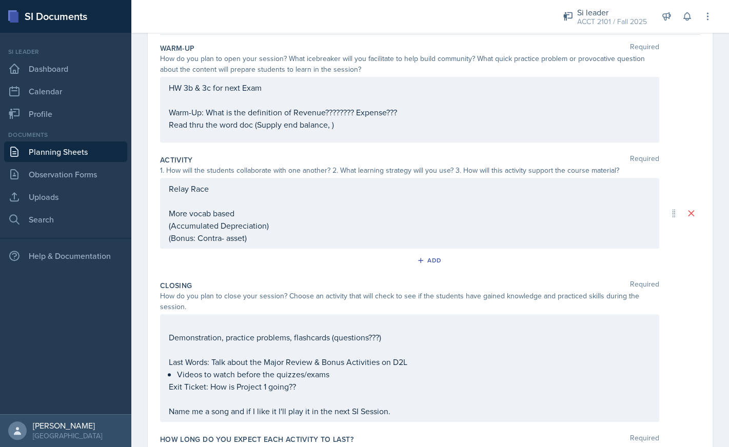
click at [171, 88] on div "HW 3b & 3c for next Exam Warm-Up: What is the definition of Revenue???????? Exp…" at bounding box center [409, 110] width 499 height 66
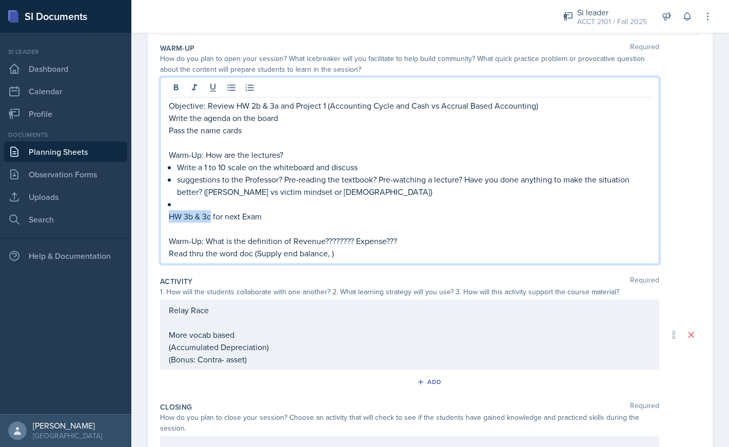
drag, startPoint x: 170, startPoint y: 218, endPoint x: 211, endPoint y: 218, distance: 41.1
click at [211, 218] on p "HW 3b & 3c for next Exam" at bounding box center [410, 216] width 482 height 12
copy p "HW 3b & 3c"
drag, startPoint x: 209, startPoint y: 108, endPoint x: 233, endPoint y: 108, distance: 24.1
click at [233, 108] on p "Objective: Review HW 2b & 3a and Project 1 (Accounting Cycle and Cash vs Accrua…" at bounding box center [410, 106] width 482 height 12
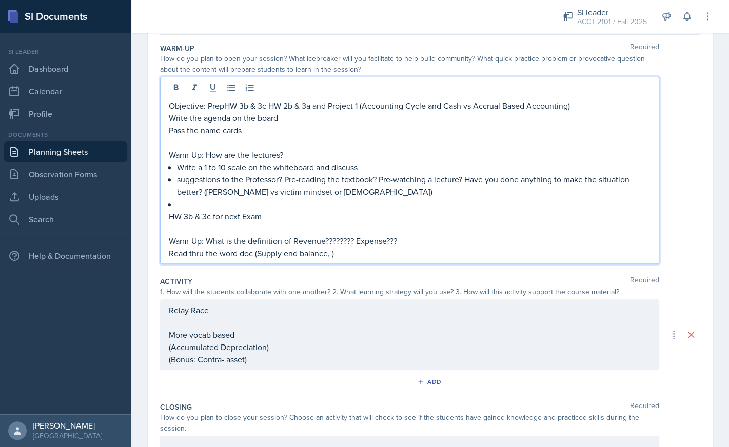
click at [226, 106] on p "Objective: PrepHW 3b & 3c HW 2b & 3a and Project 1 (Accounting Cycle and Cash v…" at bounding box center [410, 106] width 482 height 12
drag, startPoint x: 275, startPoint y: 107, endPoint x: 319, endPoint y: 107, distance: 44.1
click at [319, 107] on p "Objective: Prep HW 3b & 3c HW 2b & 3a and Project 1 (Accounting Cycle and Cash …" at bounding box center [410, 106] width 482 height 12
drag, startPoint x: 385, startPoint y: 108, endPoint x: 525, endPoint y: 108, distance: 140.1
click at [525, 108] on p "Objective: Prep HW 3b & 3c and Project 1 (Accounting Cycle and Cash vs Accrual …" at bounding box center [410, 106] width 482 height 12
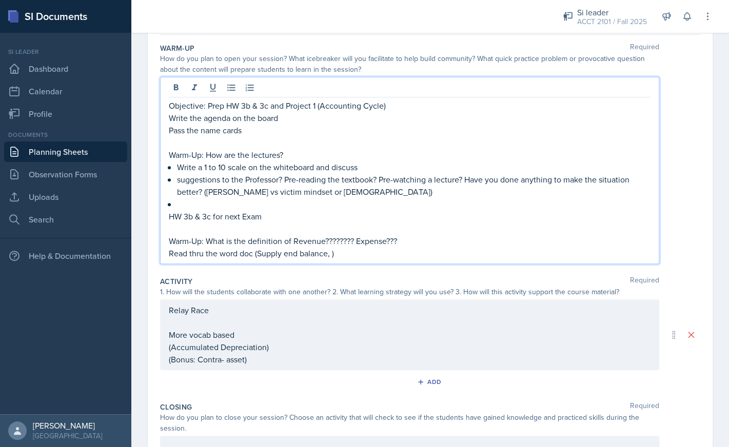
click at [289, 121] on p "Write the agenda on the board" at bounding box center [410, 118] width 482 height 12
drag, startPoint x: 208, startPoint y: 241, endPoint x: 298, endPoint y: 242, distance: 89.8
click at [298, 243] on p "Warm-Up: What is the definition of Revenue???????? Expense???" at bounding box center [410, 241] width 482 height 12
click at [341, 185] on p "suggestions to the Professor? Pre-reading the textbook? Pre-watching a lecture?…" at bounding box center [414, 185] width 474 height 25
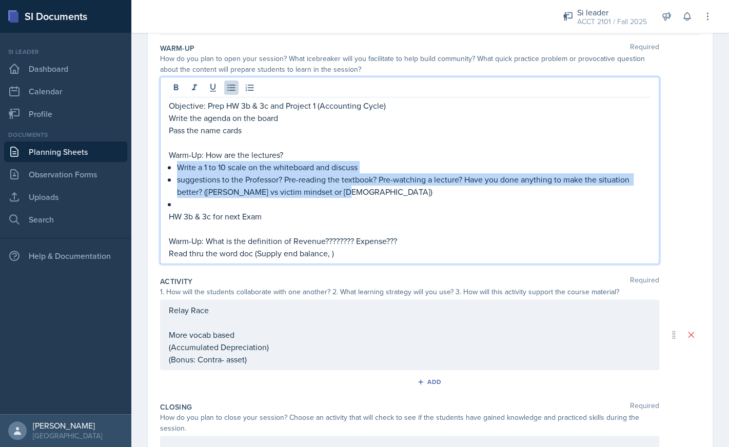
drag, startPoint x: 345, startPoint y: 193, endPoint x: 180, endPoint y: 166, distance: 166.9
click at [180, 166] on ul "Write a 1 to 10 scale on the whiteboard and discuss suggestions to the Professo…" at bounding box center [414, 185] width 474 height 49
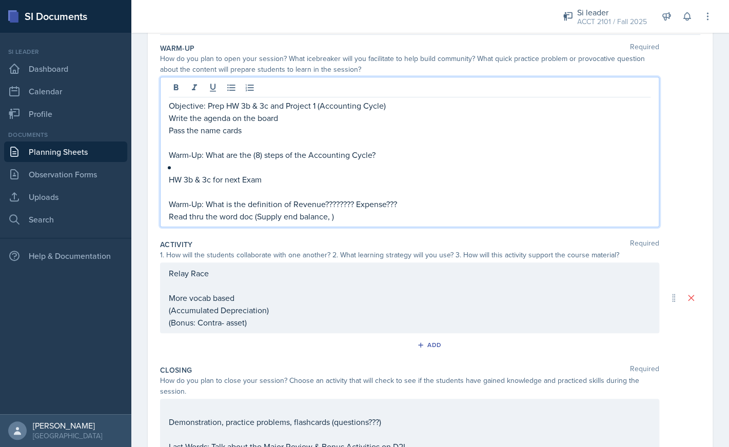
click at [216, 169] on p at bounding box center [414, 167] width 474 height 12
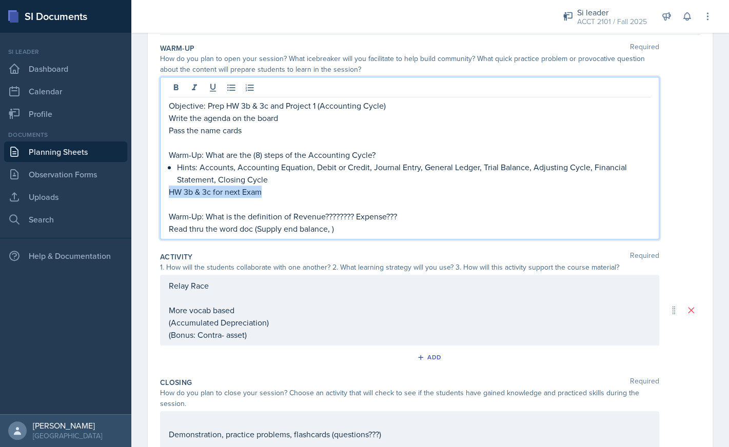
drag, startPoint x: 267, startPoint y: 194, endPoint x: 155, endPoint y: 198, distance: 111.4
click at [160, 198] on div "Objective: Prep HW 3b & 3c and Project 1 (Accounting Cycle) Write the agenda on…" at bounding box center [409, 158] width 499 height 163
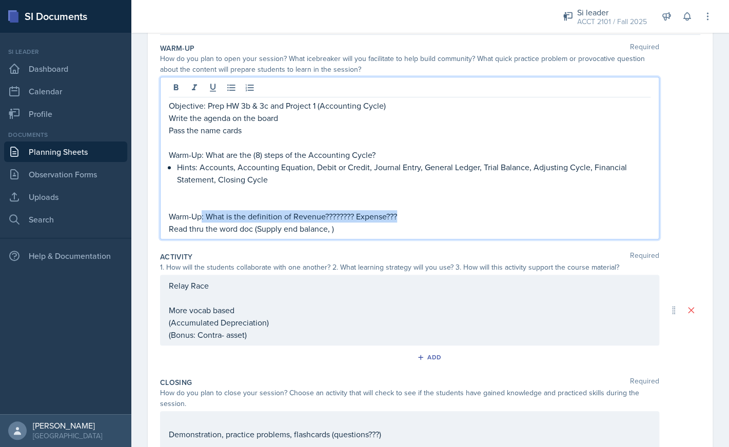
drag, startPoint x: 406, startPoint y: 217, endPoint x: 202, endPoint y: 216, distance: 203.7
click at [202, 216] on p "Warm-Up: What is the definition of Revenue???????? Expense???" at bounding box center [410, 216] width 482 height 12
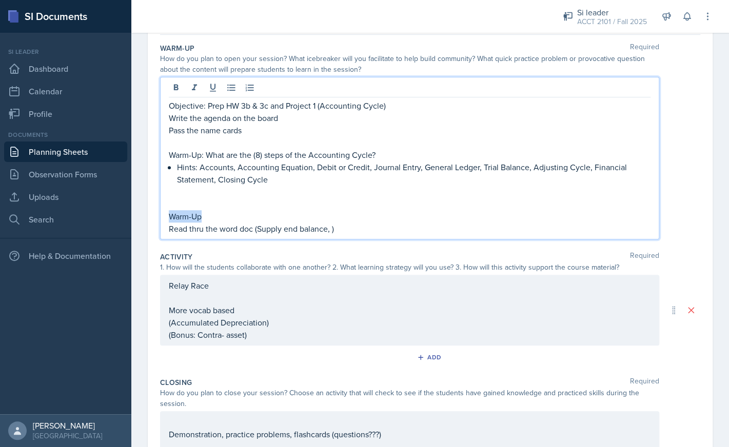
drag, startPoint x: 207, startPoint y: 217, endPoint x: 161, endPoint y: 214, distance: 46.3
click at [161, 214] on div "Objective: Prep HW 3b & 3c and Project 1 (Accounting Cycle) Write the agenda on…" at bounding box center [409, 158] width 499 height 163
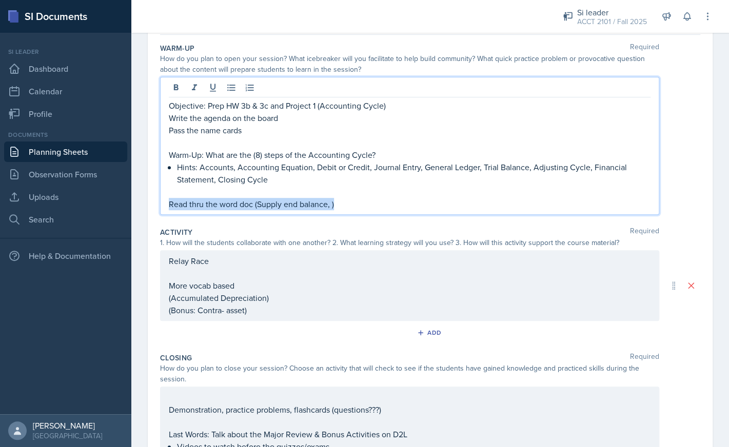
drag, startPoint x: 169, startPoint y: 204, endPoint x: 364, endPoint y: 207, distance: 195.0
click at [364, 207] on p "Read thru the word doc (Supply end balance, )" at bounding box center [410, 204] width 482 height 12
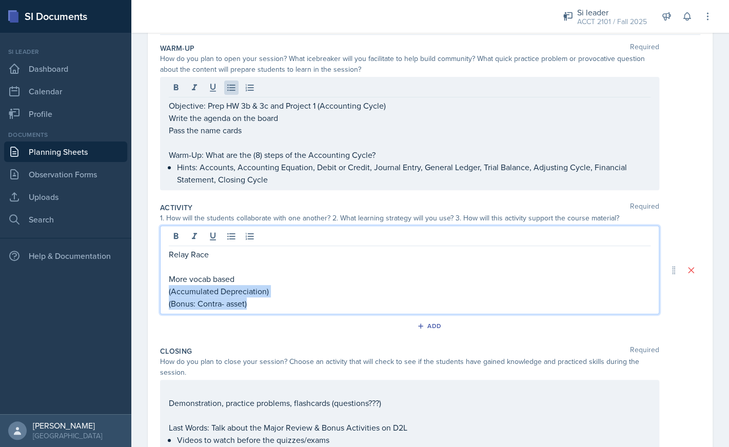
click at [295, 282] on div "Relay Race More vocab based (Accumulated Depreciation) (Bonus: Contra- asset)" at bounding box center [410, 279] width 482 height 62
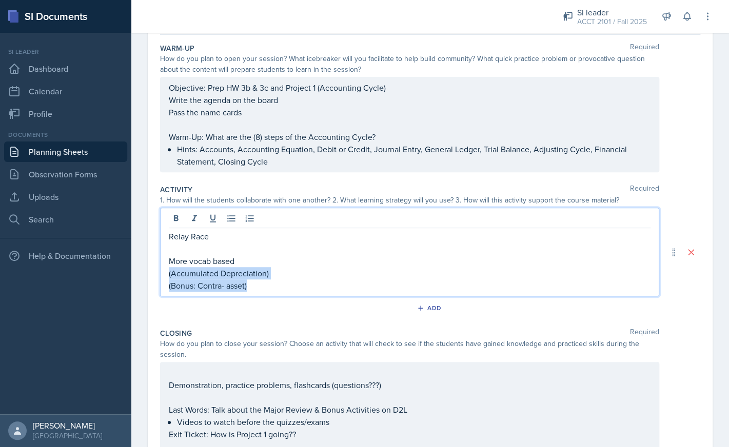
click at [276, 287] on p "(Bonus: Contra- asset)" at bounding box center [410, 286] width 482 height 12
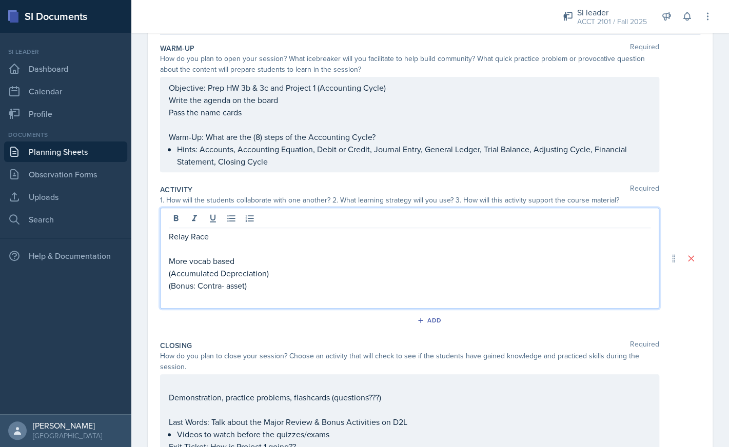
paste div
drag, startPoint x: 217, startPoint y: 236, endPoint x: 155, endPoint y: 233, distance: 61.7
click at [160, 233] on div "Relay Race More vocab based (Accumulated Depreciation) (Bonus: Contra- asset) R…" at bounding box center [409, 258] width 499 height 101
click at [243, 250] on p at bounding box center [410, 249] width 482 height 12
click at [178, 250] on p "Journal" at bounding box center [414, 249] width 474 height 12
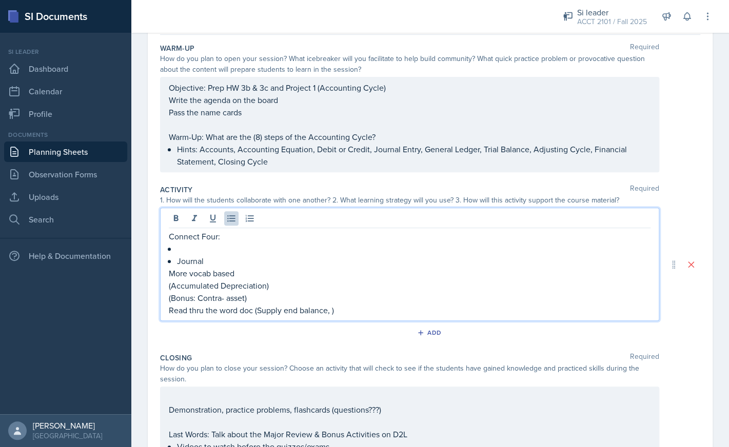
click at [190, 249] on p at bounding box center [414, 249] width 474 height 12
click at [199, 249] on p "Seperate them" at bounding box center [414, 249] width 474 height 12
click at [253, 253] on p "Separate them" at bounding box center [414, 249] width 474 height 12
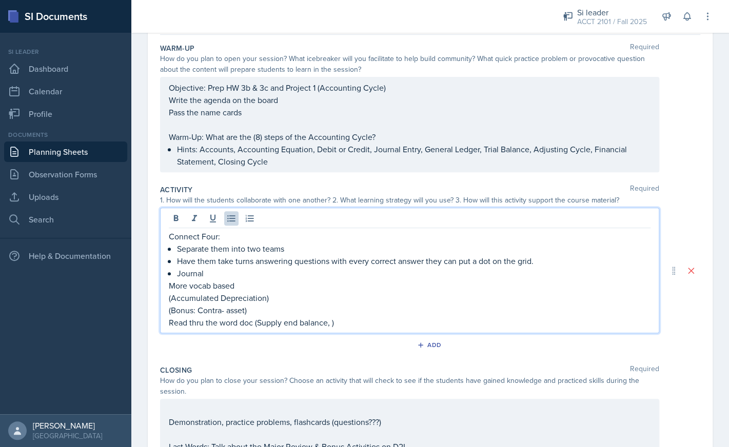
click at [182, 273] on p "Journal" at bounding box center [414, 273] width 474 height 12
click at [181, 273] on p "Journal" at bounding box center [414, 273] width 474 height 12
click at [213, 273] on p "Journal" at bounding box center [417, 273] width 465 height 12
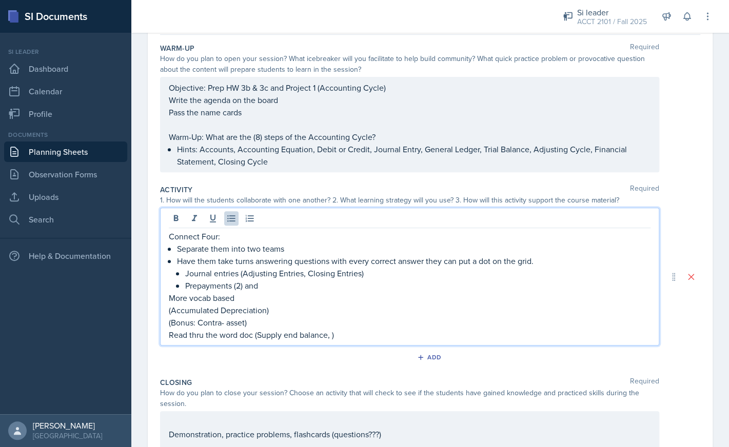
click at [302, 287] on p "Prepayments (2) and" at bounding box center [417, 286] width 465 height 12
click at [260, 301] on p "More vocab based" at bounding box center [410, 298] width 482 height 12
drag, startPoint x: 289, startPoint y: 307, endPoint x: 166, endPoint y: 313, distance: 123.3
click at [166, 313] on div "Connect Four: Separate them into two teams Have them take turns answering quest…" at bounding box center [409, 277] width 499 height 138
drag, startPoint x: 327, startPoint y: 327, endPoint x: 151, endPoint y: 309, distance: 177.4
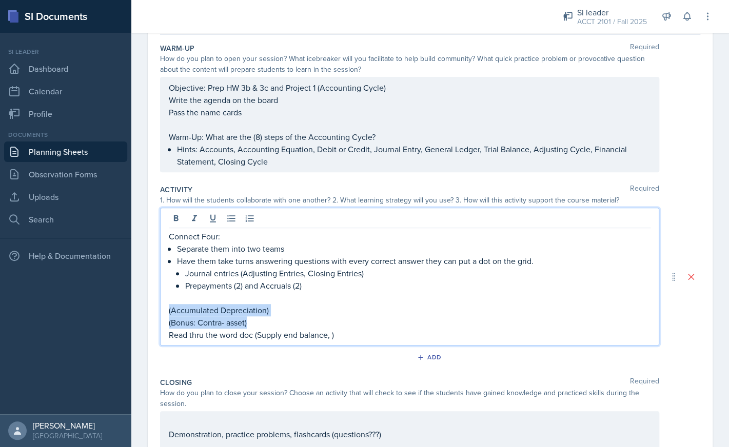
click at [160, 309] on div "Connect Four: Separate them into two teams Have them take turns answering quest…" at bounding box center [409, 277] width 499 height 138
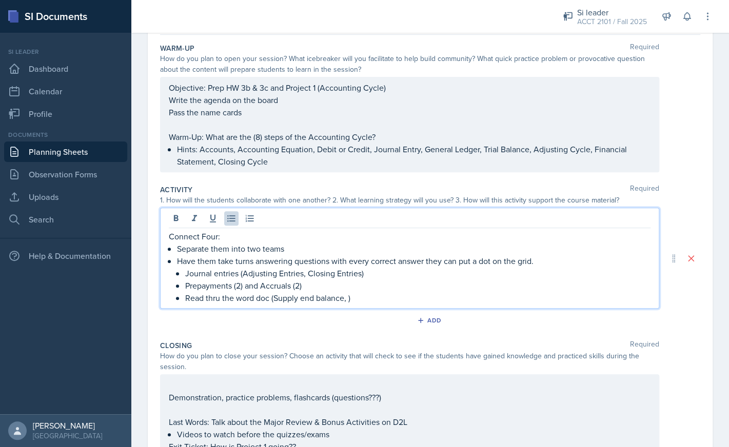
click at [366, 297] on p "Read thru the word doc (Supply end balance, )" at bounding box center [417, 298] width 465 height 12
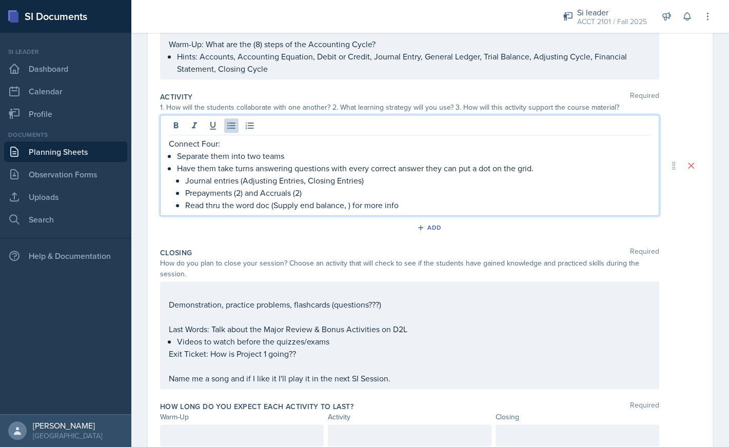
scroll to position [229, 0]
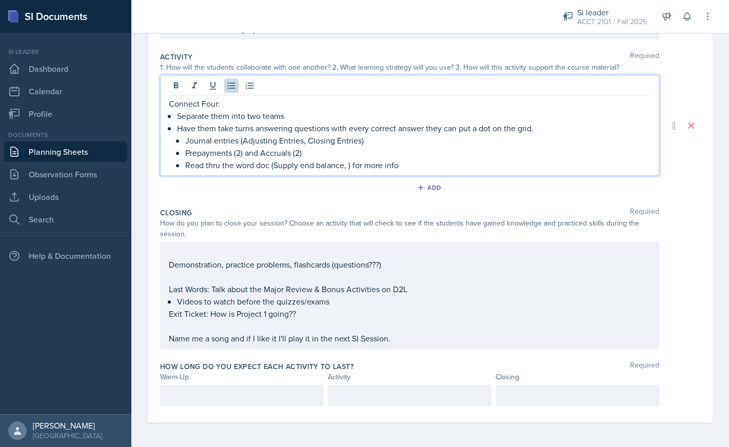
click at [365, 276] on div "Demonstration, practice problems, flashcards (questions???) Last Words: Talk ab…" at bounding box center [410, 295] width 482 height 99
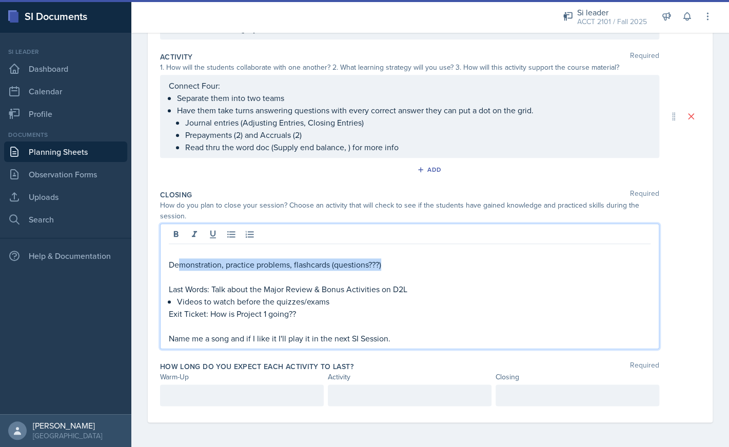
drag, startPoint x: 389, startPoint y: 264, endPoint x: 182, endPoint y: 264, distance: 206.8
click at [182, 263] on p "Demonstration, practice problems, flashcards (questions???)" at bounding box center [410, 265] width 482 height 12
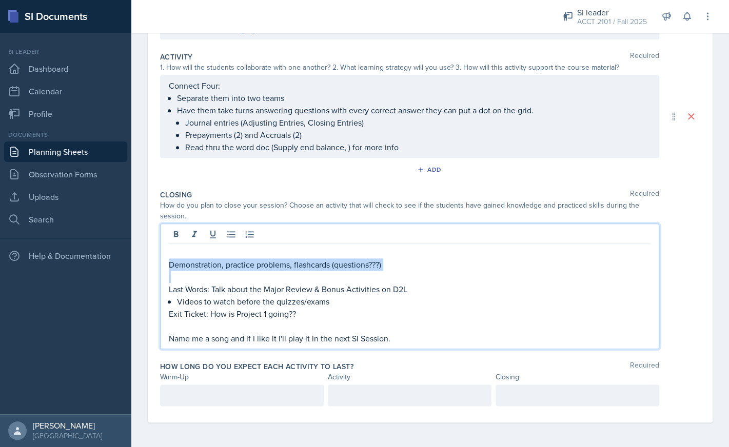
drag, startPoint x: 171, startPoint y: 266, endPoint x: 376, endPoint y: 278, distance: 205.1
click at [376, 278] on div "Demonstration, practice problems, flashcards (questions???) Last Words: Talk ab…" at bounding box center [410, 295] width 482 height 99
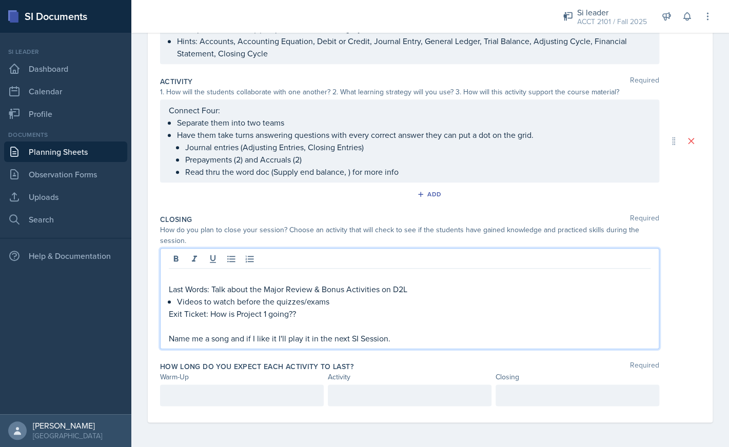
scroll to position [192, 0]
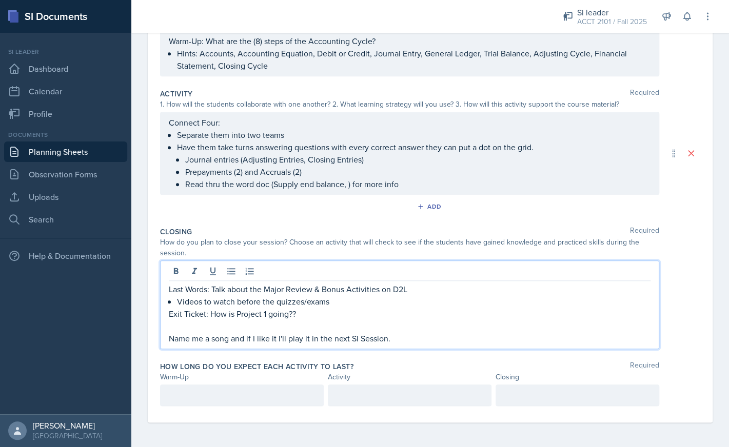
click at [405, 338] on p "Name me a song and if I like it I'll play it in the next SI Session." at bounding box center [410, 339] width 482 height 12
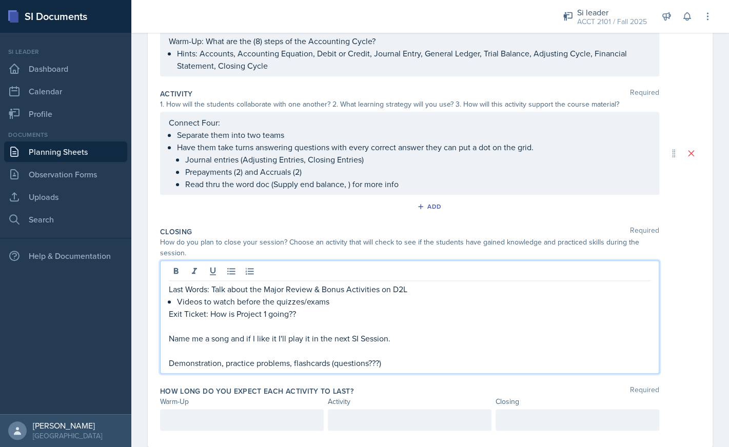
click at [334, 315] on p "Exit Ticket: How is Project 1 going??" at bounding box center [410, 314] width 482 height 12
click at [205, 317] on p "Exit Ticket: How is Project 1 going??" at bounding box center [410, 314] width 482 height 12
drag, startPoint x: 205, startPoint y: 317, endPoint x: 169, endPoint y: 312, distance: 36.8
click at [169, 312] on div "Last Words: Talk about the Major Review & Bonus Activities on D2L Videos to wat…" at bounding box center [409, 317] width 499 height 113
click at [213, 290] on p "Last Words: Talk about the Major Review & Bonus Activities on D2L" at bounding box center [410, 289] width 482 height 12
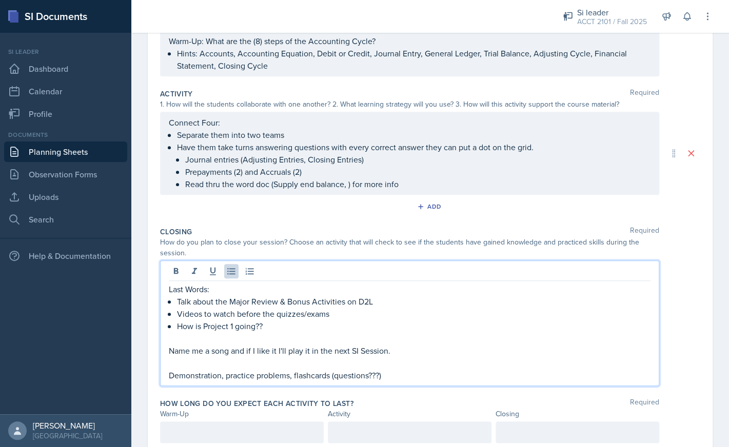
click at [523, 427] on div at bounding box center [578, 433] width 164 height 22
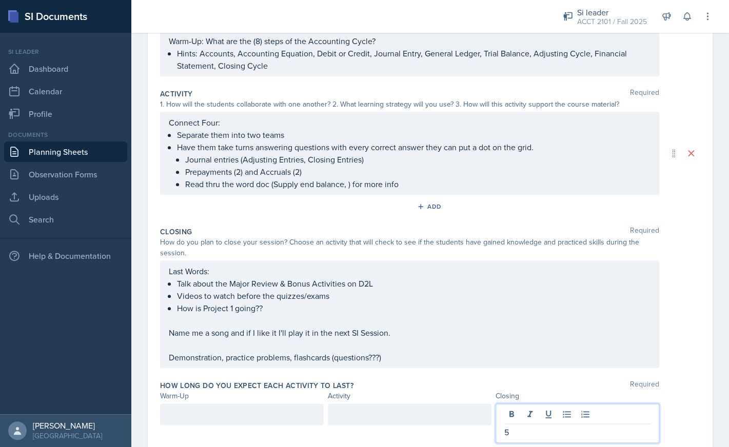
click at [242, 412] on div at bounding box center [242, 415] width 164 height 22
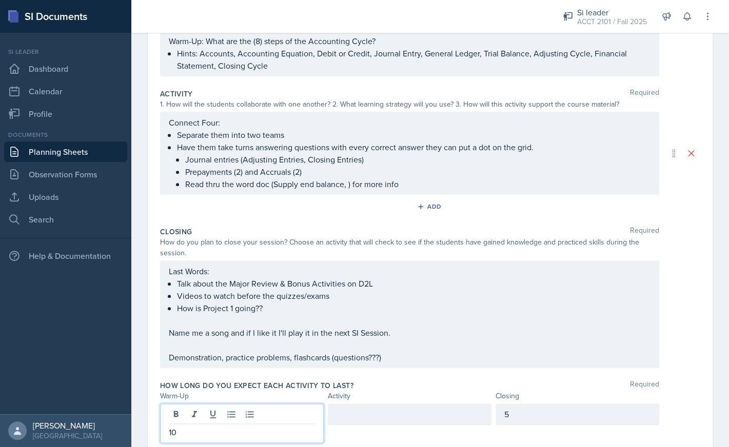
click at [355, 417] on div at bounding box center [410, 415] width 164 height 22
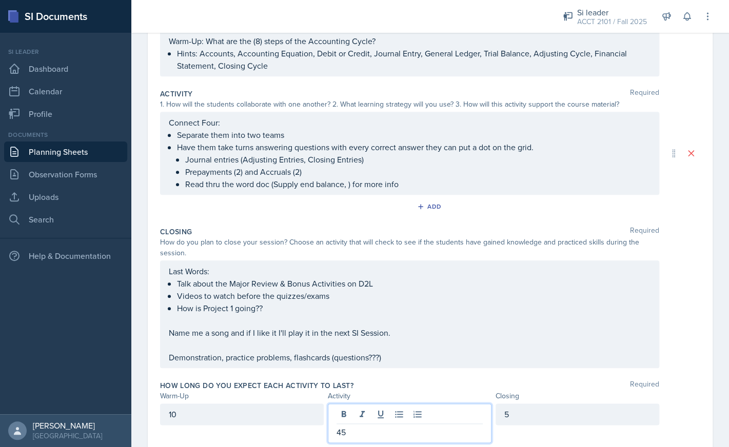
click at [540, 370] on div "Closing Required How do you plan to close your session? Choose an activity that…" at bounding box center [430, 300] width 540 height 154
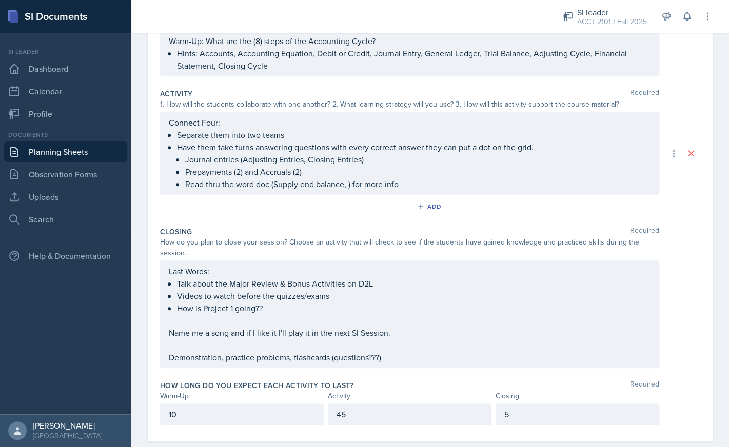
scroll to position [0, 0]
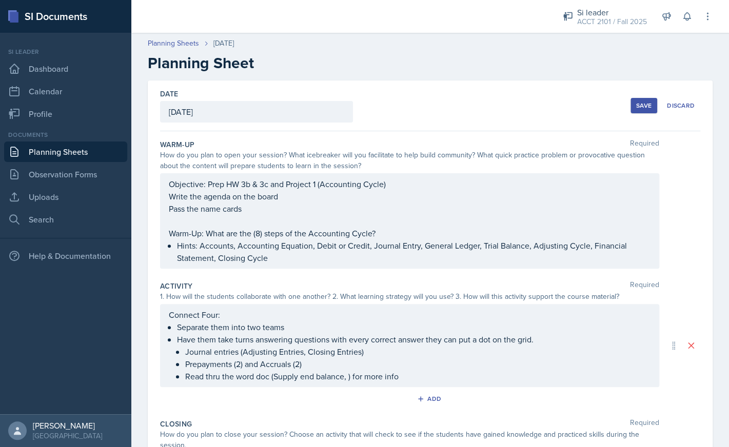
click at [642, 106] on div "Save" at bounding box center [643, 106] width 15 height 8
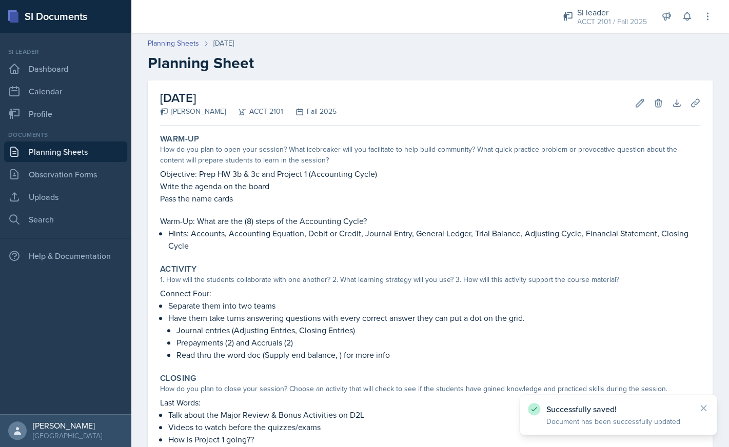
scroll to position [162, 0]
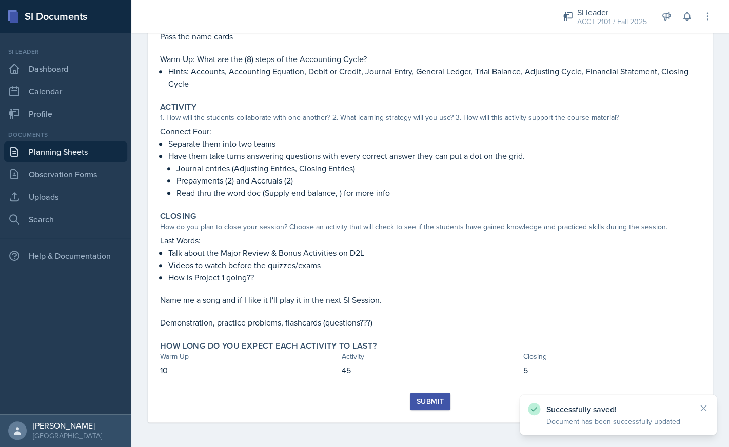
click at [426, 400] on div "Submit" at bounding box center [430, 402] width 27 height 8
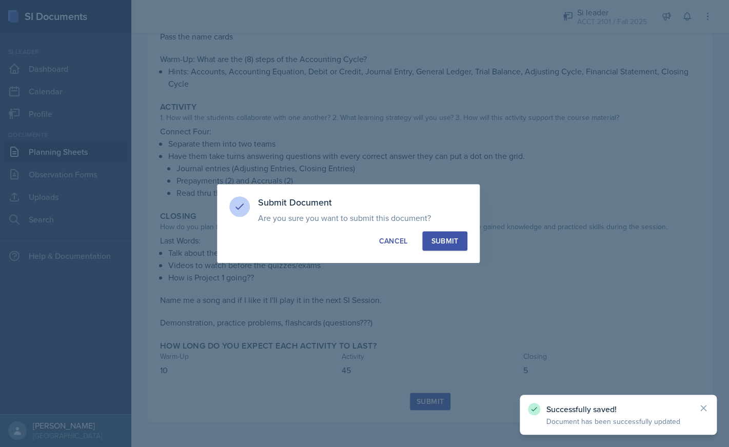
click at [455, 249] on button "Submit" at bounding box center [444, 240] width 45 height 19
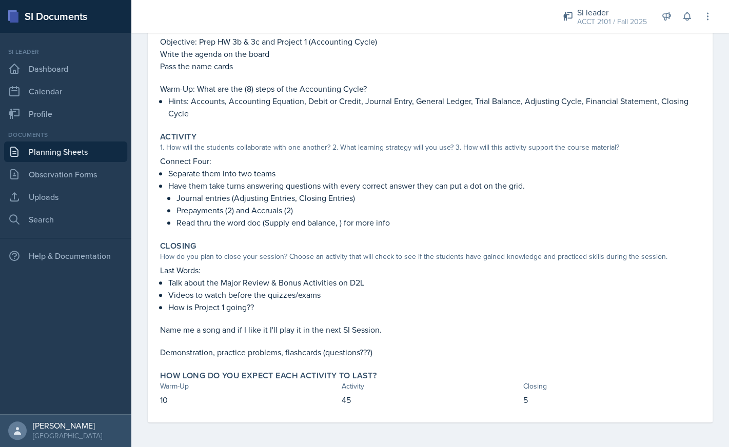
scroll to position [0, 0]
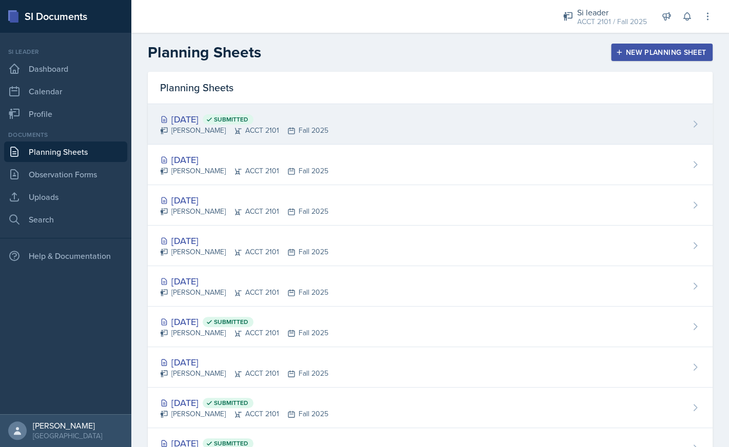
click at [210, 126] on div "Sep 24th, 2025 Submitted" at bounding box center [244, 119] width 168 height 14
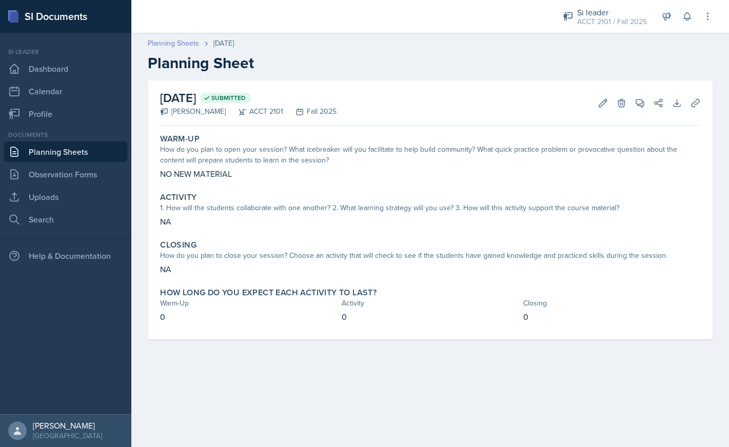
click at [169, 46] on link "Planning Sheets" at bounding box center [173, 43] width 51 height 11
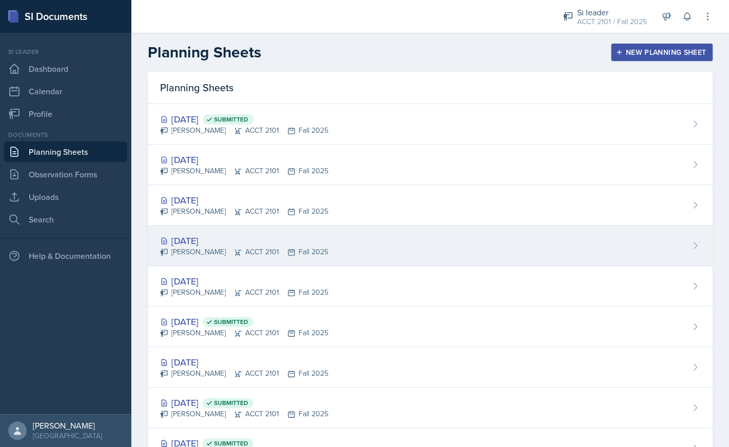
click at [227, 244] on div "[DATE]" at bounding box center [244, 241] width 168 height 14
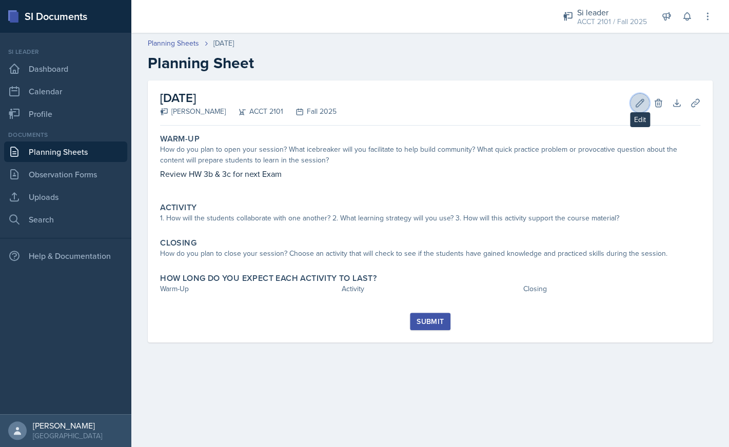
click at [639, 107] on icon at bounding box center [640, 103] width 10 height 10
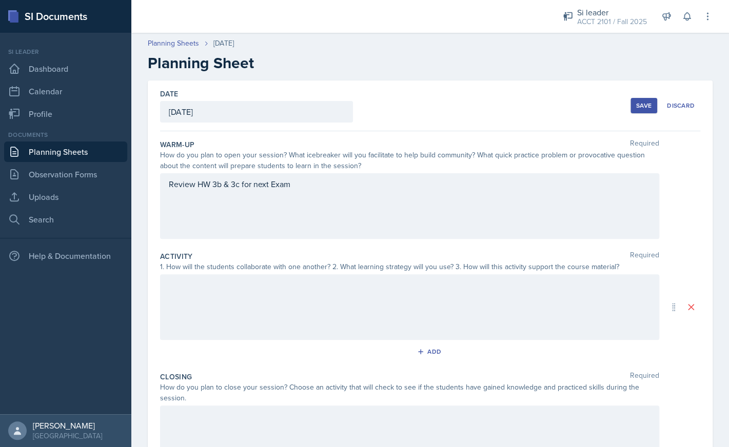
scroll to position [122, 0]
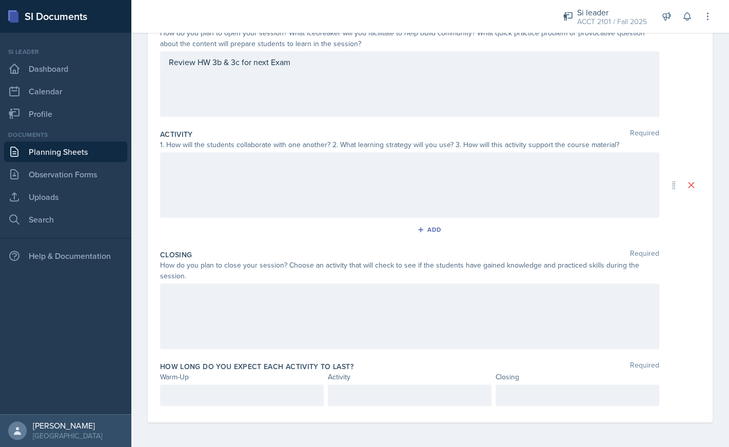
click at [303, 321] on div at bounding box center [409, 317] width 499 height 66
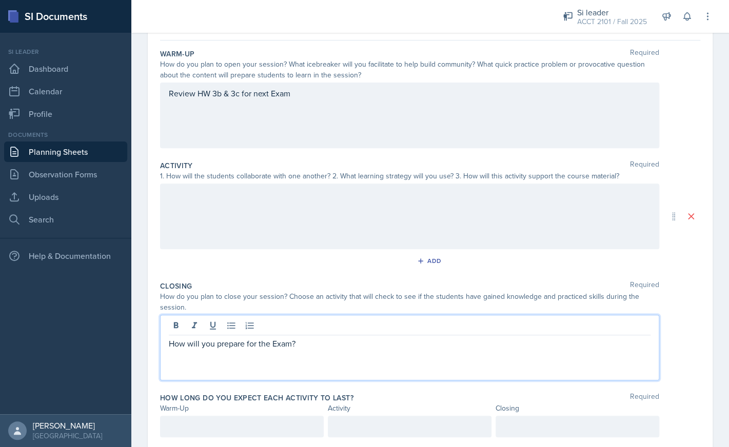
scroll to position [0, 0]
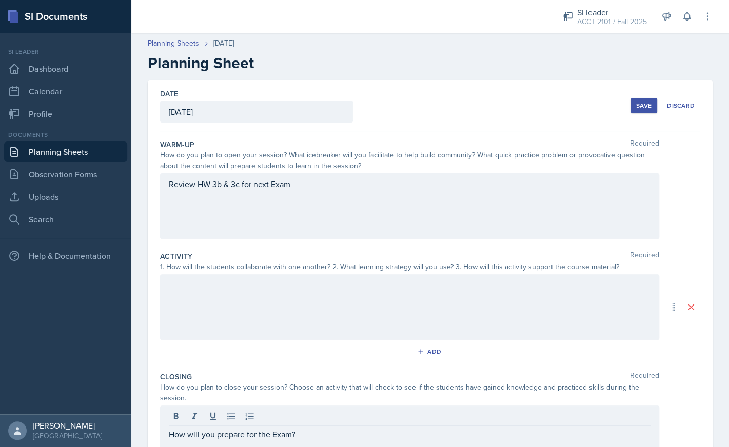
click at [637, 104] on div "Save" at bounding box center [643, 106] width 15 height 8
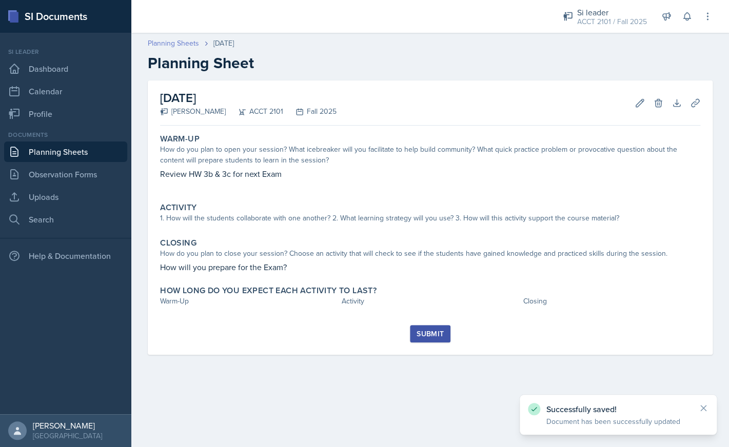
click at [187, 42] on link "Planning Sheets" at bounding box center [173, 43] width 51 height 11
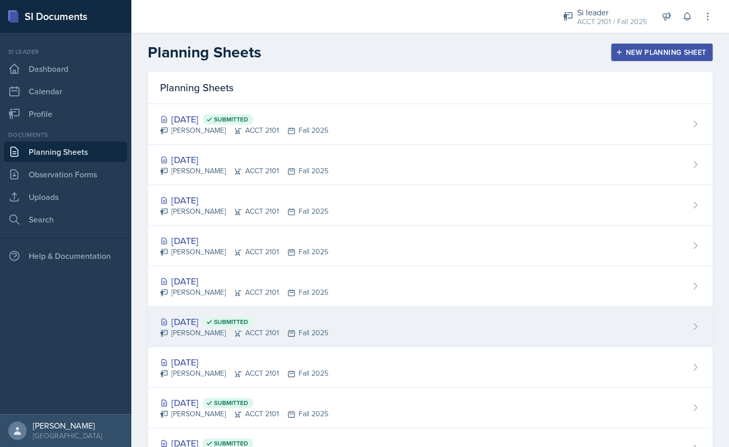
click at [217, 322] on div "Sep 8th, 2025 Submitted" at bounding box center [244, 322] width 168 height 14
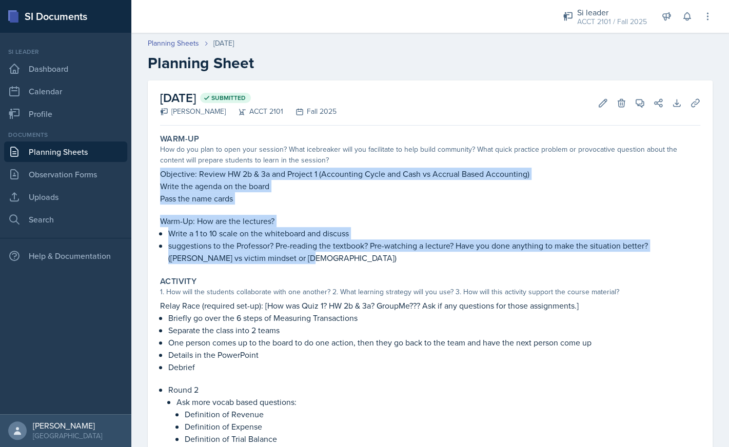
drag, startPoint x: 161, startPoint y: 175, endPoint x: 272, endPoint y: 260, distance: 139.5
click at [272, 260] on div "Objective: Review HW 2b & 3a and Project 1 (Accounting Cycle and Cash vs Accrua…" at bounding box center [430, 216] width 540 height 96
copy div "Objective: Review HW 2b & 3a and Project 1 (Accounting Cycle and Cash vs Accrua…"
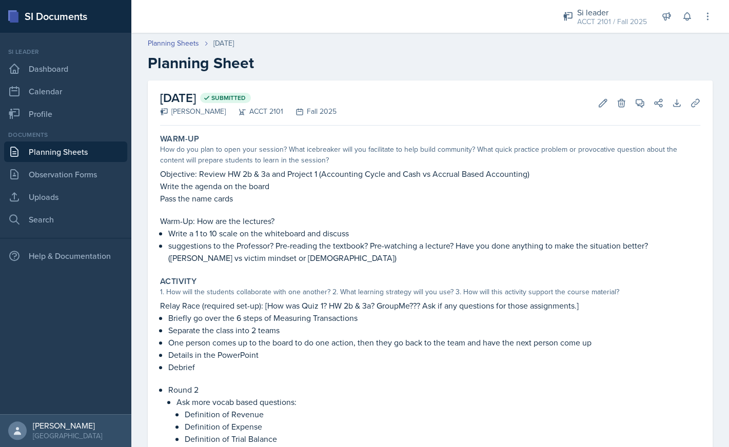
click at [238, 143] on div "Warm-Up" at bounding box center [430, 139] width 540 height 10
drag, startPoint x: 199, startPoint y: 222, endPoint x: 278, endPoint y: 224, distance: 79.6
click at [278, 224] on p "Warm-Up: How are the lectures?" at bounding box center [430, 221] width 540 height 12
copy p "How are the lectures?"
click at [604, 100] on icon at bounding box center [603, 103] width 8 height 8
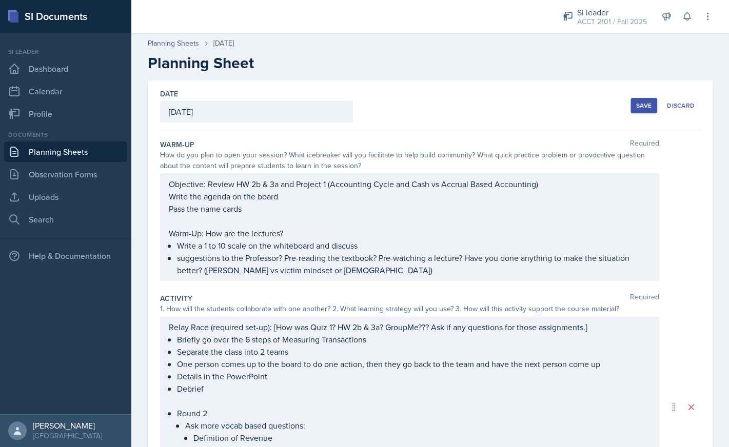
click at [223, 236] on div "Objective: Review HW 2b & 3a and Project 1 (Accounting Cycle and Cash vs Accrua…" at bounding box center [410, 227] width 482 height 99
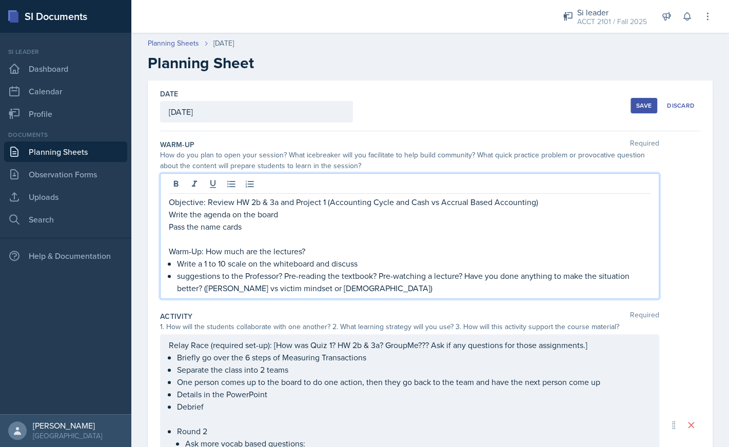
click at [259, 252] on p "Warm-Up: How much are the lectures?" at bounding box center [410, 251] width 482 height 12
drag, startPoint x: 207, startPoint y: 251, endPoint x: 393, endPoint y: 255, distance: 186.3
click at [393, 255] on p "Warm-Up: How much are you understanding from the lectures?" at bounding box center [410, 251] width 482 height 12
copy p "How much are you understanding from the lectures?"
click at [342, 291] on p "suggestions to the Professor? Pre-reading the textbook? Pre-watching a lecture?…" at bounding box center [414, 282] width 474 height 25
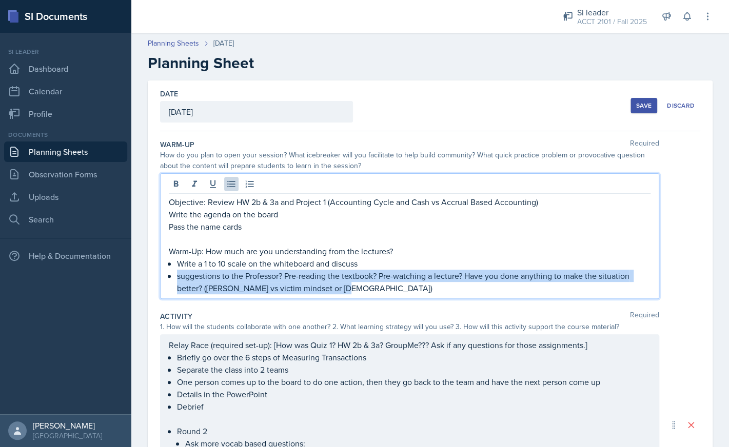
drag, startPoint x: 339, startPoint y: 291, endPoint x: 178, endPoint y: 276, distance: 161.8
click at [178, 276] on p "suggestions to the Professor? Pre-reading the textbook? Pre-watching a lecture?…" at bounding box center [414, 282] width 474 height 25
copy p "suggestions to the Professor? Pre-reading the textbook? Pre-watching a lecture?…"
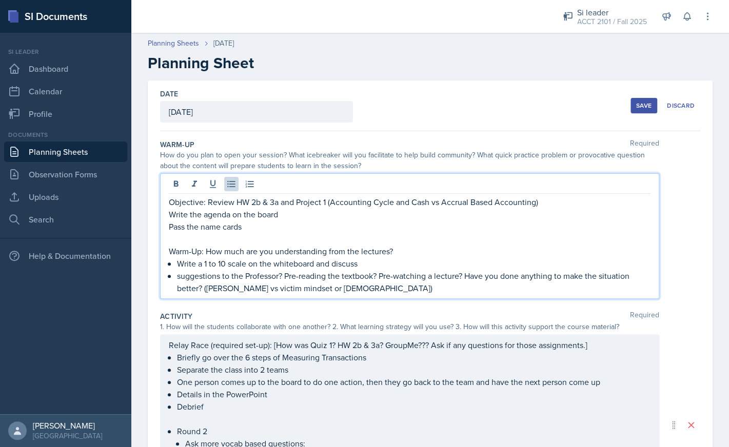
click at [343, 290] on p "suggestions to the Professor? Pre-reading the textbook? Pre-watching a lecture?…" at bounding box center [414, 282] width 474 height 25
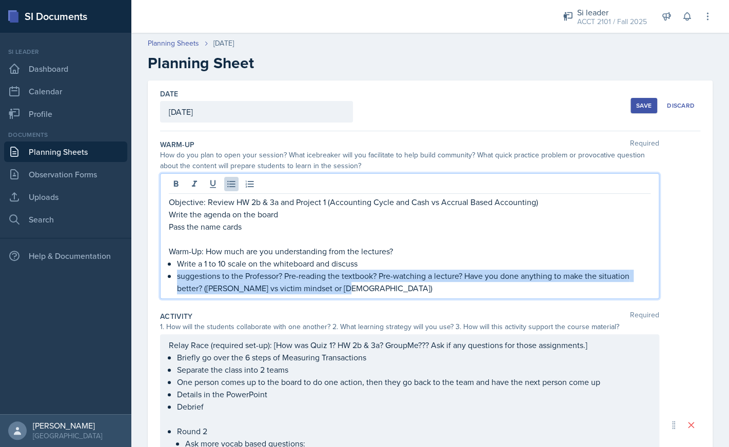
drag, startPoint x: 343, startPoint y: 290, endPoint x: 177, endPoint y: 278, distance: 166.7
click at [177, 278] on p "suggestions to the Professor? Pre-reading the textbook? Pre-watching a lecture?…" at bounding box center [414, 282] width 474 height 25
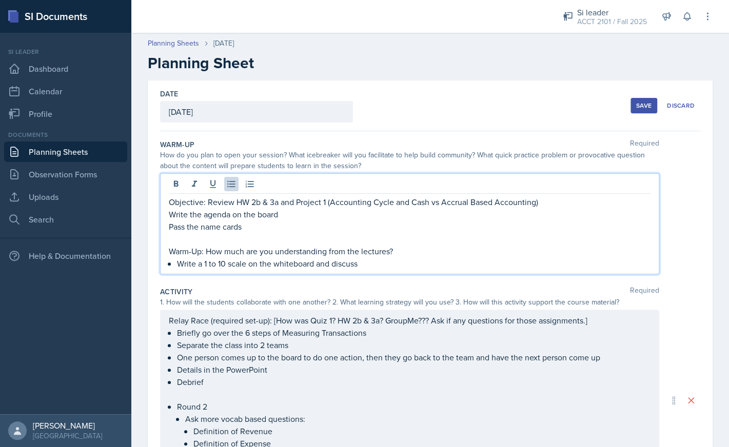
click at [432, 267] on p "Write a 1 to 10 scale on the whiteboard and discuss" at bounding box center [414, 264] width 474 height 12
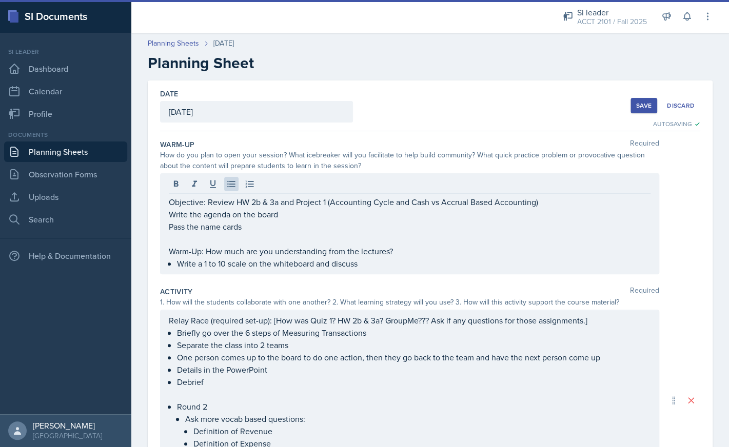
click at [643, 109] on div "Save" at bounding box center [643, 106] width 15 height 8
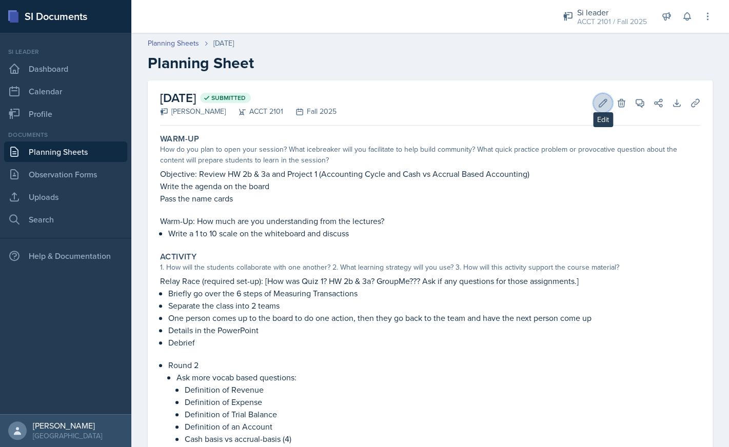
click at [598, 107] on icon at bounding box center [603, 103] width 10 height 10
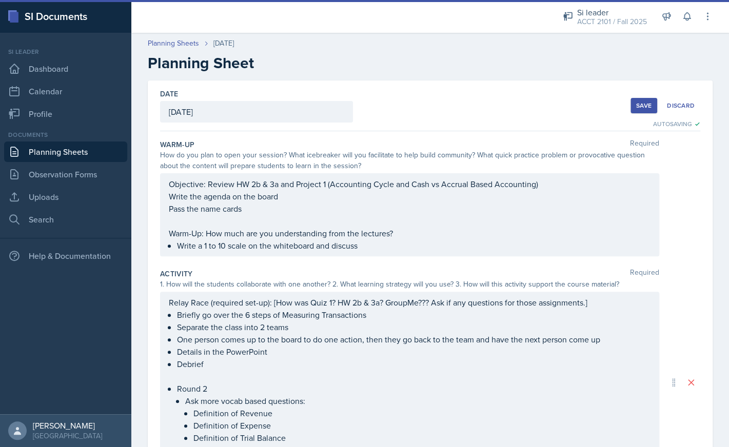
scroll to position [25, 0]
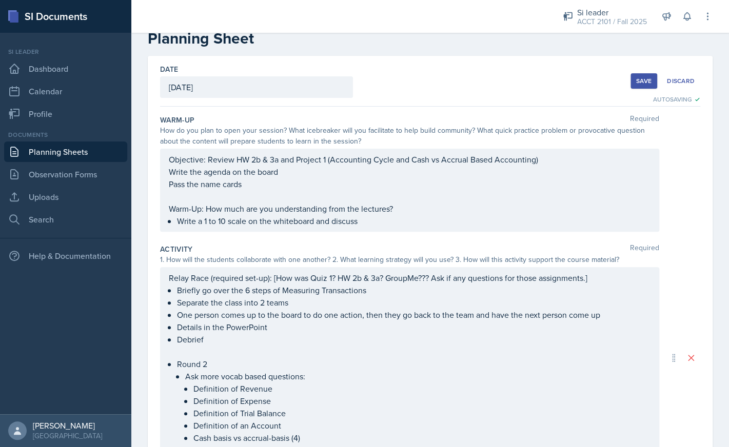
click at [294, 309] on ul "Briefly go over the 6 steps of Measuring Transactions Separate the class into 2…" at bounding box center [414, 315] width 474 height 62
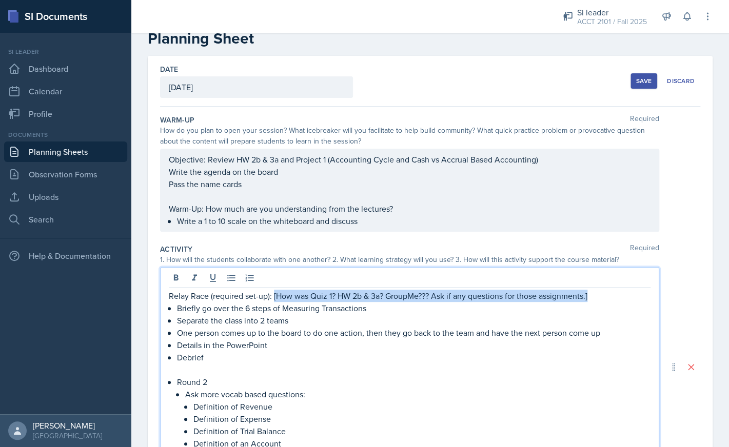
drag, startPoint x: 273, startPoint y: 298, endPoint x: 595, endPoint y: 297, distance: 321.2
click at [595, 297] on p "Relay Race (required set-up): [How was Quiz 1? HW 2b & 3a? GroupMe??? Ask if an…" at bounding box center [410, 296] width 482 height 12
copy p "[How was Quiz 1? HW 2b & 3a? GroupMe??? Ask if any questions for those assignme…"
click at [290, 321] on p "Separate the class into 2 teams" at bounding box center [414, 321] width 474 height 12
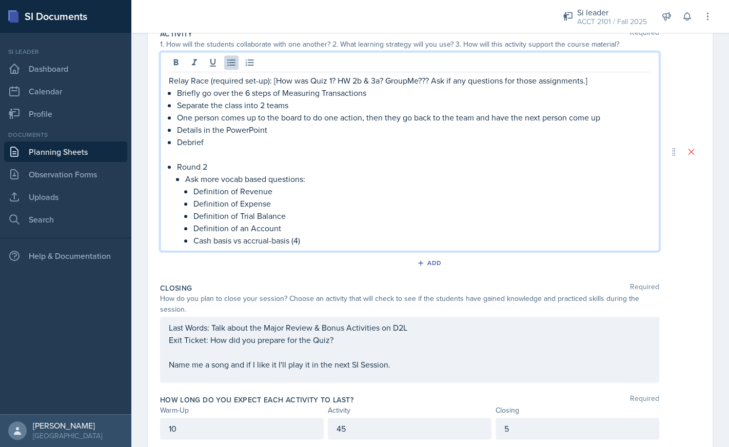
scroll to position [273, 0]
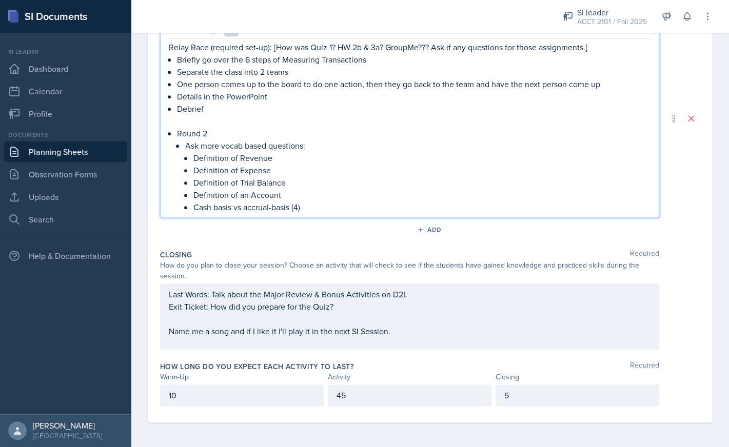
click at [217, 295] on div "Last Words: Talk about the Major Review & Bonus Activities on D2L Exit Ticket: …" at bounding box center [409, 317] width 499 height 66
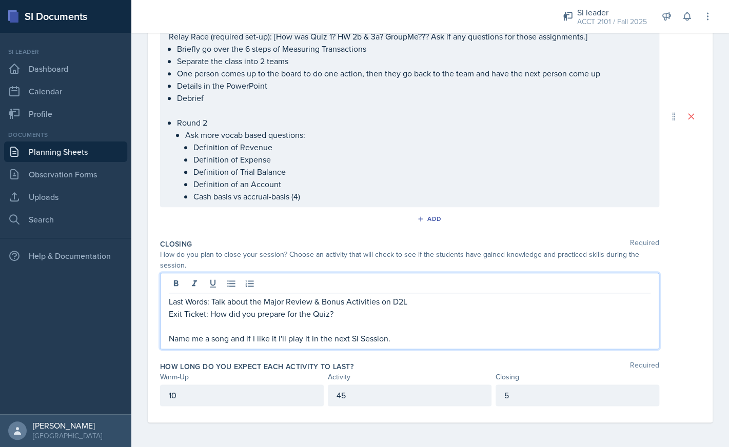
scroll to position [256, 0]
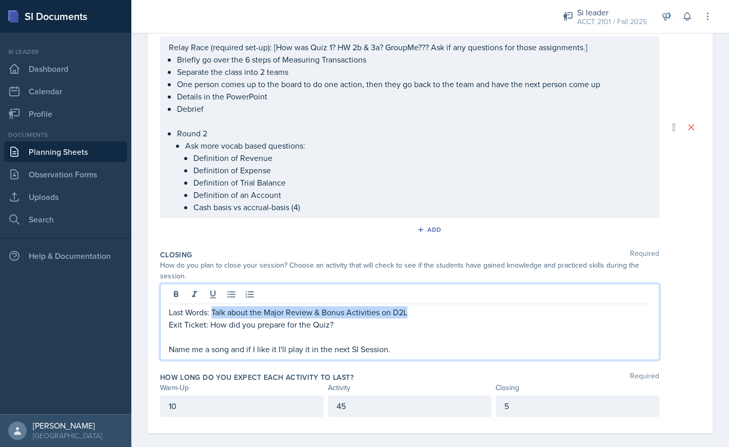
drag, startPoint x: 213, startPoint y: 312, endPoint x: 425, endPoint y: 312, distance: 211.9
click at [425, 312] on p "Last Words: Talk about the Major Review & Bonus Activities on D2L" at bounding box center [410, 312] width 482 height 12
copy p "Talk about the Major Review & Bonus Activities on D2L"
click at [329, 324] on p "Exit Ticket: How did you prepare for the Quiz?" at bounding box center [410, 325] width 482 height 12
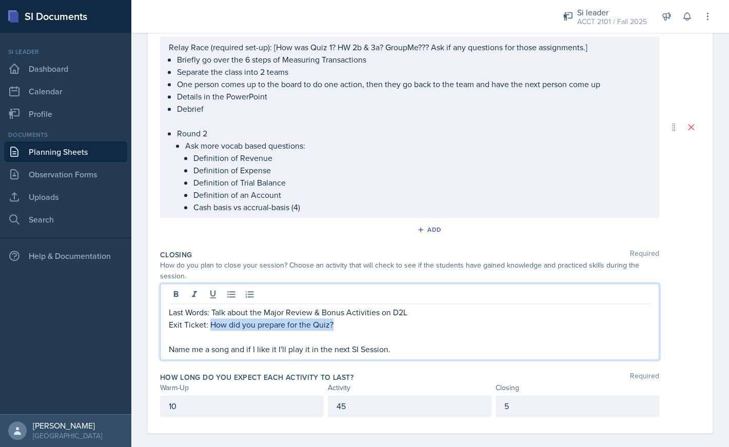
drag, startPoint x: 338, startPoint y: 325, endPoint x: 209, endPoint y: 319, distance: 129.5
click at [209, 319] on p "Exit Ticket: How did you prepare for the Quiz?" at bounding box center [410, 325] width 482 height 12
copy p "How did you prepare for the Quiz?"
click at [340, 332] on p at bounding box center [410, 337] width 482 height 12
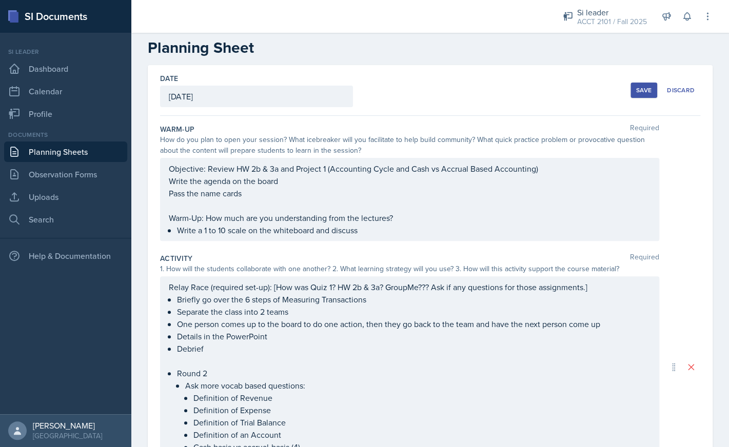
scroll to position [0, 0]
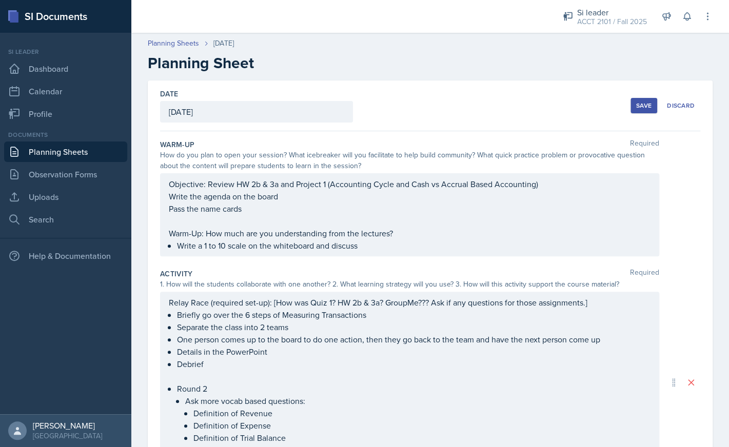
click at [640, 106] on div "Save" at bounding box center [643, 106] width 15 height 8
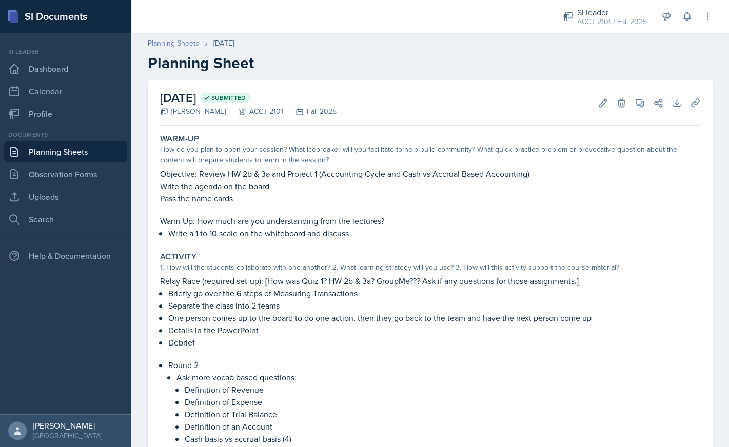
click at [181, 46] on link "Planning Sheets" at bounding box center [173, 43] width 51 height 11
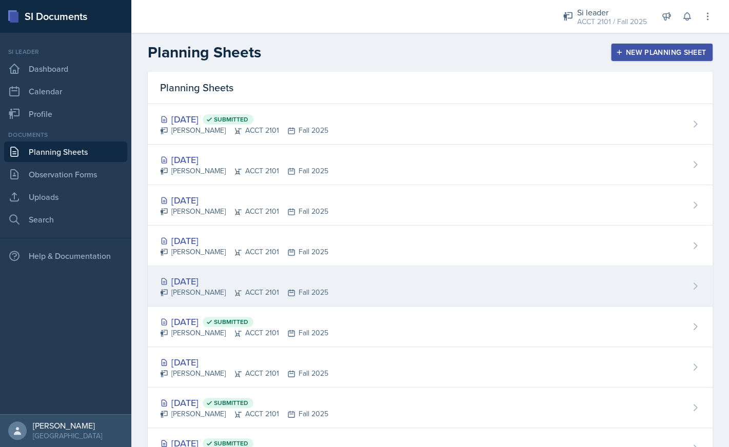
click at [211, 279] on div "[DATE]" at bounding box center [244, 282] width 168 height 14
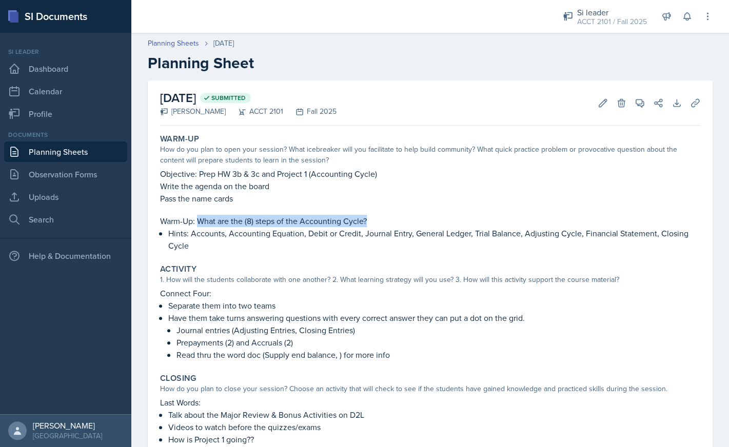
drag, startPoint x: 197, startPoint y: 221, endPoint x: 368, endPoint y: 221, distance: 171.4
click at [368, 221] on p "Warm-Up: What are the (8) steps of the Accounting Cycle?" at bounding box center [430, 221] width 540 height 12
copy p "What are the (8) steps of the Accounting Cycle?"
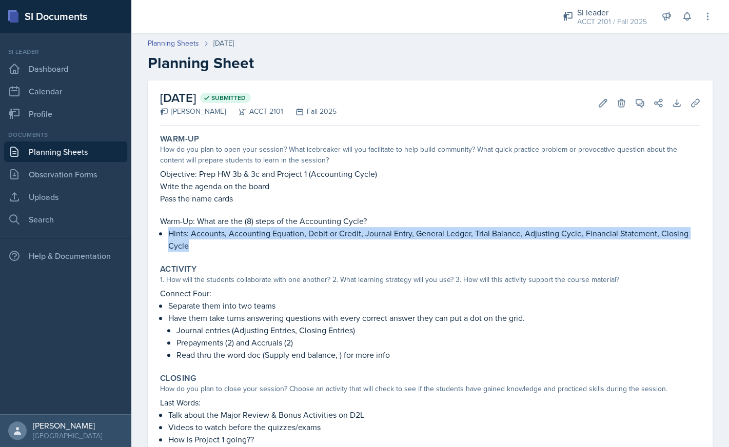
drag, startPoint x: 169, startPoint y: 234, endPoint x: 187, endPoint y: 245, distance: 21.4
click at [187, 245] on p "Hints: Accounts, Accounting Equation, Debit or Credit, Journal Entry, General L…" at bounding box center [434, 239] width 532 height 25
copy p "Hints: Accounts, Accounting Equation, Debit or Credit, Journal Entry, General L…"
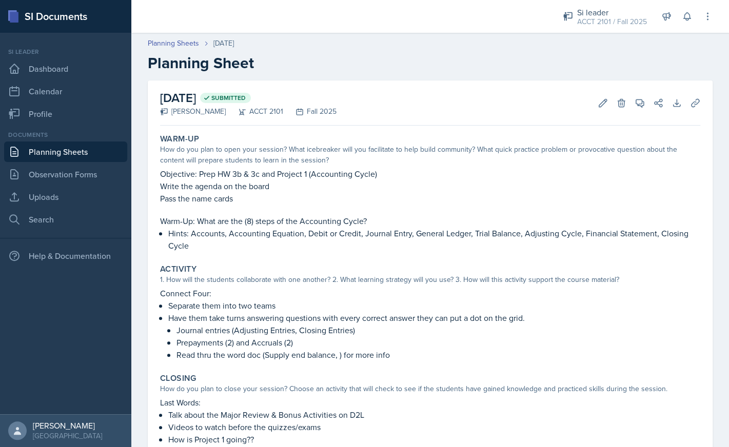
click at [207, 296] on p "Connect Four:" at bounding box center [430, 293] width 540 height 12
drag, startPoint x: 207, startPoint y: 296, endPoint x: 170, endPoint y: 296, distance: 37.5
click at [170, 296] on p "Connect Four:" at bounding box center [430, 293] width 540 height 12
copy p "Connect Four"
click at [395, 341] on p "Prepayments (2) and Accruals (2)" at bounding box center [439, 343] width 524 height 12
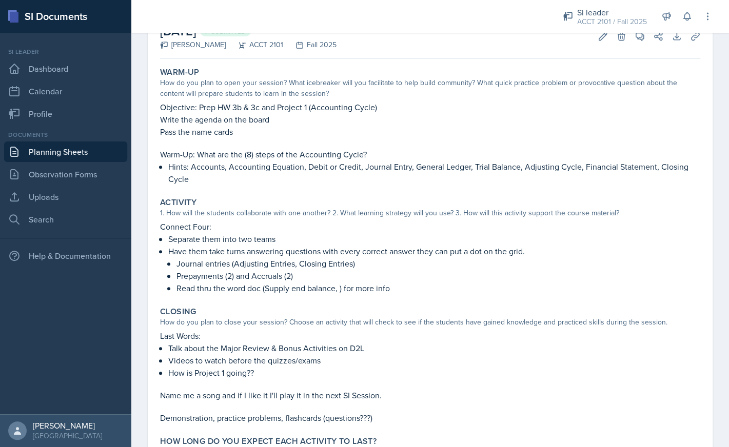
scroll to position [66, 0]
click at [286, 272] on p "Prepayments (2) and Accruals (2)" at bounding box center [439, 277] width 524 height 12
click at [323, 282] on p "Prepayments (2) and Accruals (2)" at bounding box center [439, 277] width 524 height 12
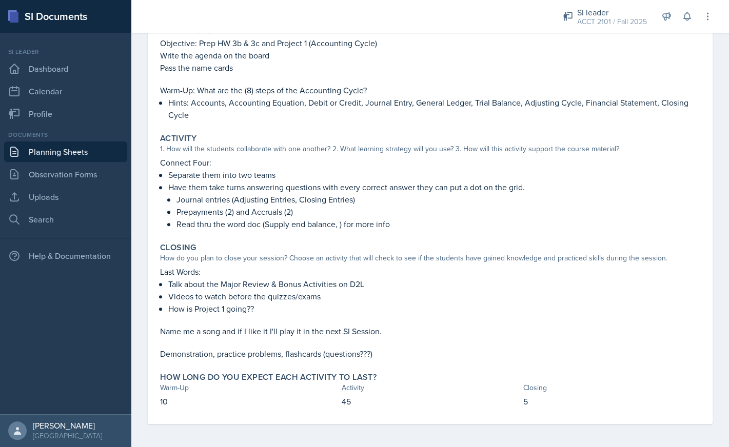
scroll to position [132, 0]
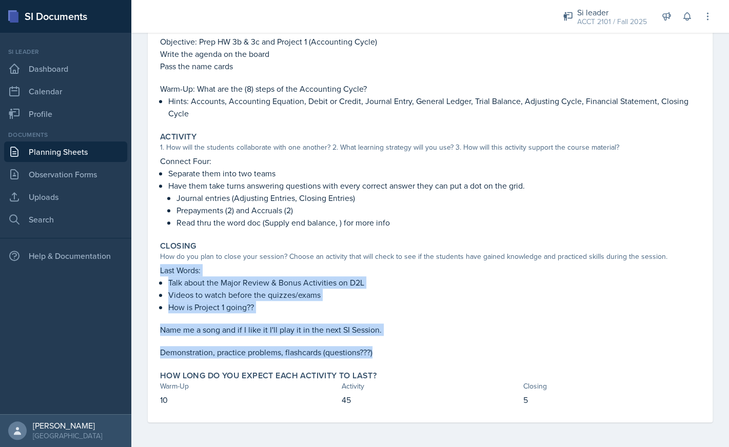
drag, startPoint x: 381, startPoint y: 352, endPoint x: 161, endPoint y: 270, distance: 234.8
click at [161, 270] on div "Last Words: Talk about the Major Review & Bonus Activities on D2L Videos to wat…" at bounding box center [430, 311] width 540 height 94
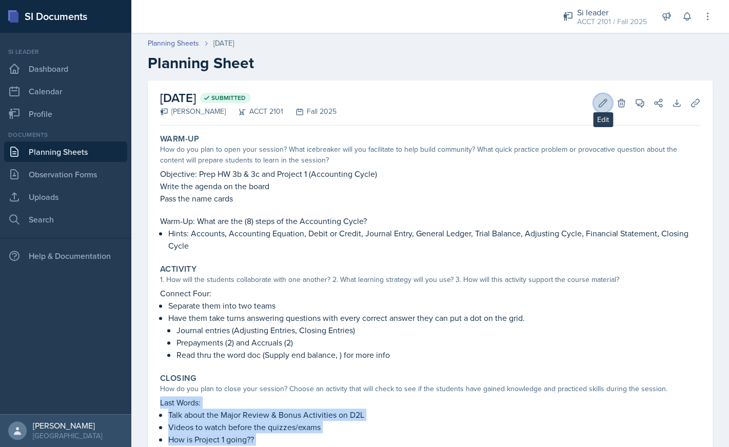
click at [596, 107] on button "Edit" at bounding box center [603, 103] width 18 height 18
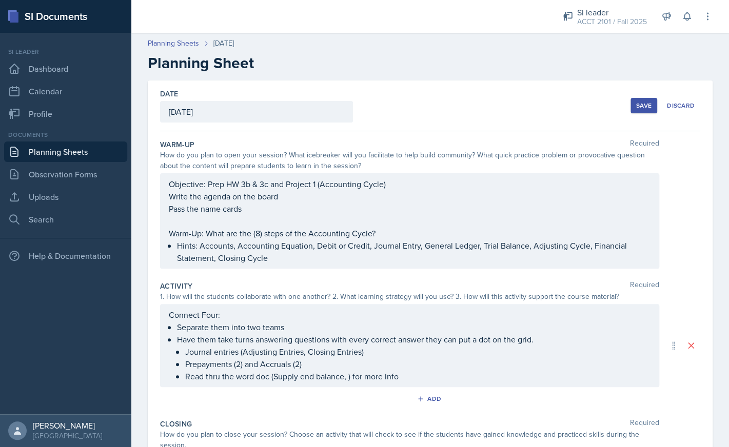
click at [637, 104] on div "Save" at bounding box center [643, 106] width 15 height 8
